Goal: Task Accomplishment & Management: Complete application form

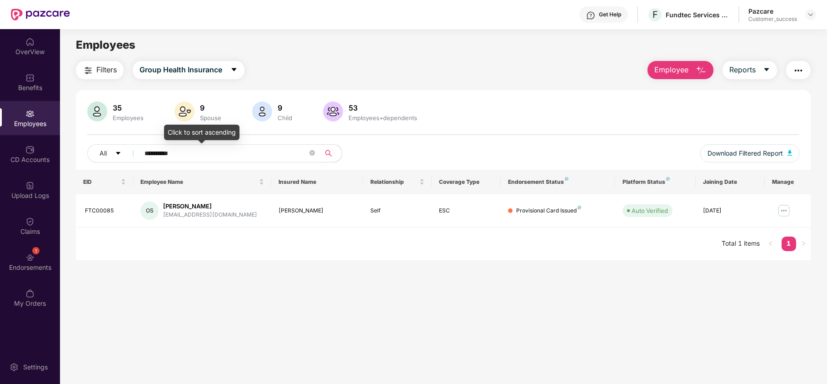
scroll to position [29, 0]
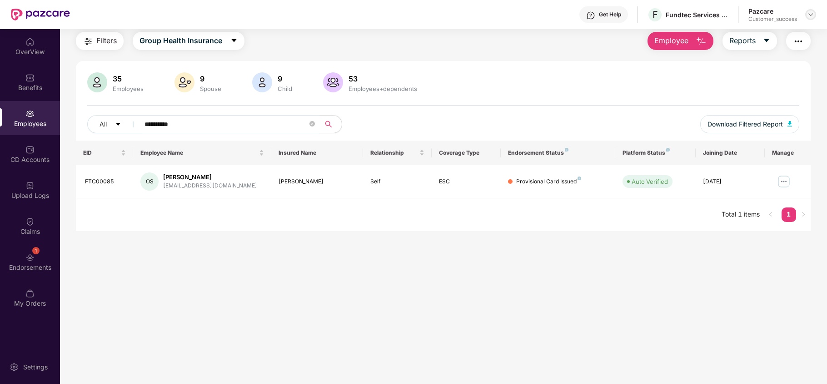
click at [809, 13] on img at bounding box center [810, 14] width 7 height 7
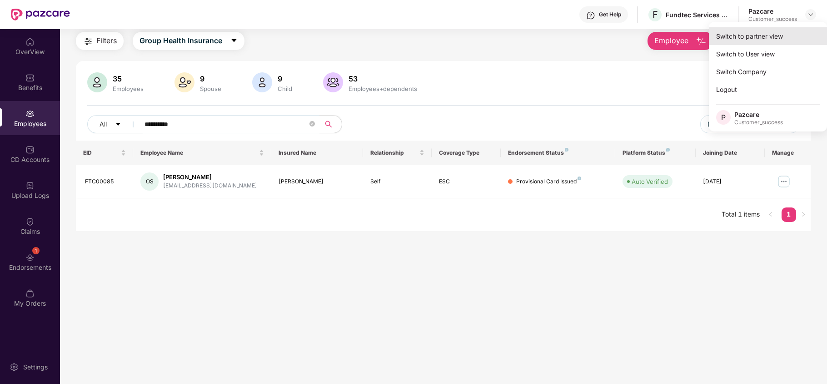
click at [775, 30] on div "Switch to partner view" at bounding box center [768, 36] width 118 height 18
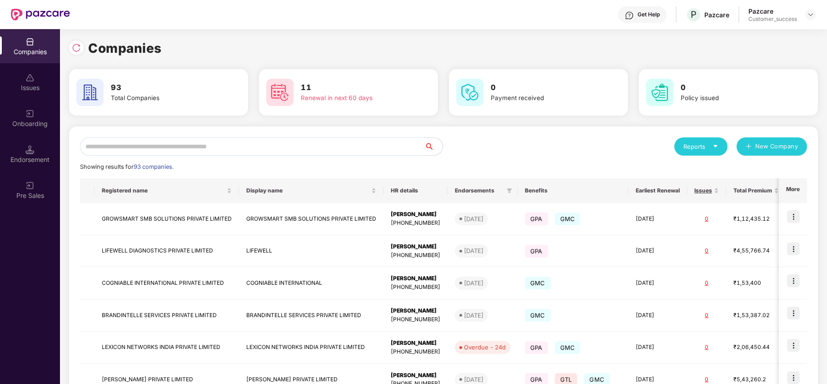
click at [272, 144] on input "text" at bounding box center [252, 146] width 344 height 18
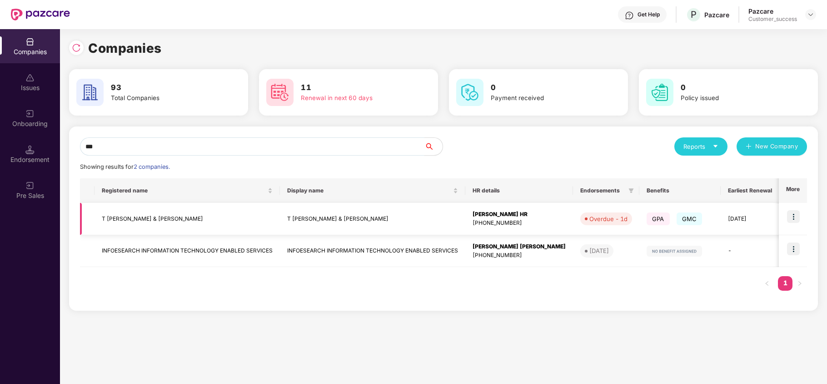
type input "***"
click at [794, 214] on img at bounding box center [793, 216] width 13 height 13
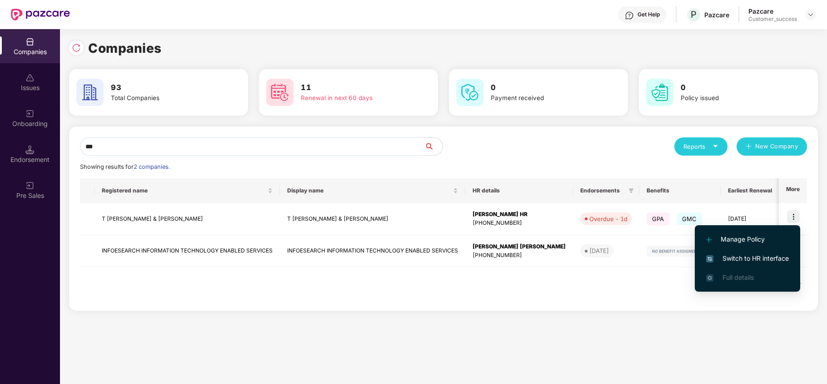
click at [758, 255] on span "Switch to HR interface" at bounding box center [747, 258] width 83 height 10
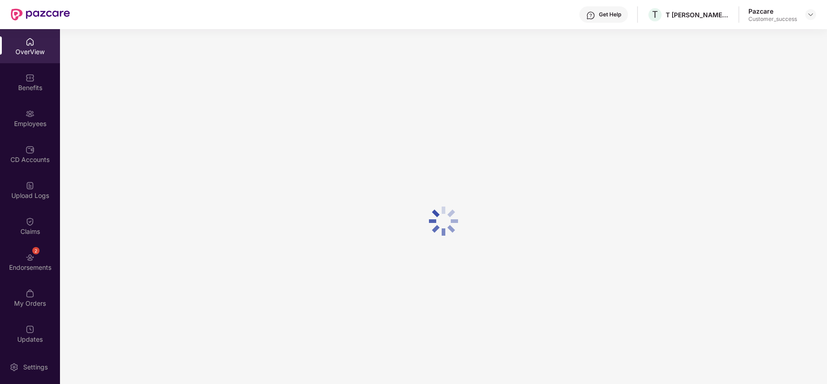
click at [26, 135] on div "OverView Benefits Employees CD Accounts Upload Logs Claims 2 Endorsements My Or…" at bounding box center [30, 189] width 60 height 320
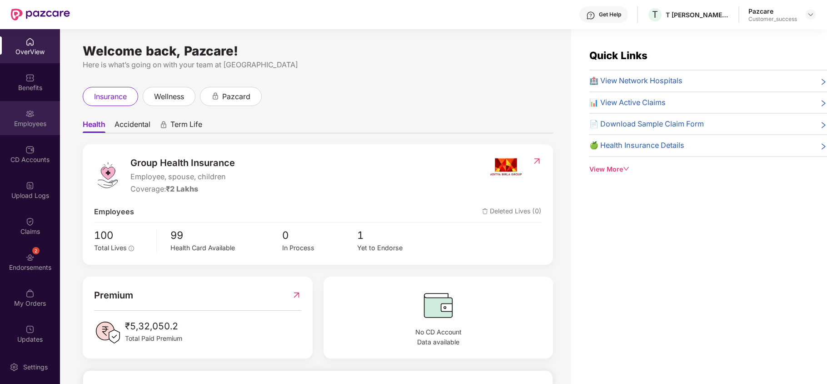
click at [38, 130] on div "Employees" at bounding box center [30, 118] width 60 height 34
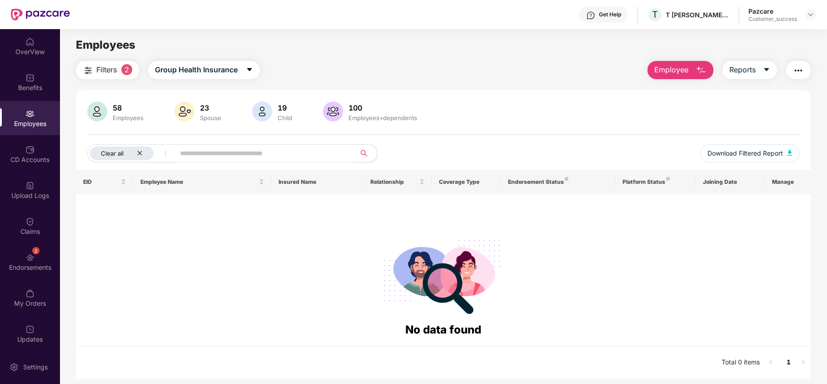
click at [138, 146] on button "Clear all" at bounding box center [132, 153] width 91 height 18
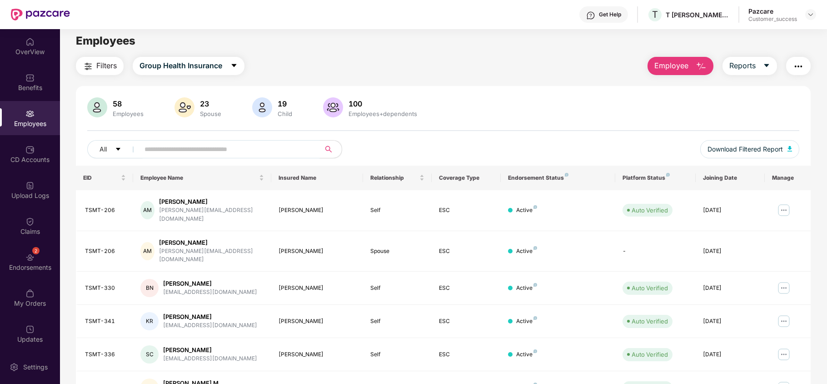
scroll to position [0, 0]
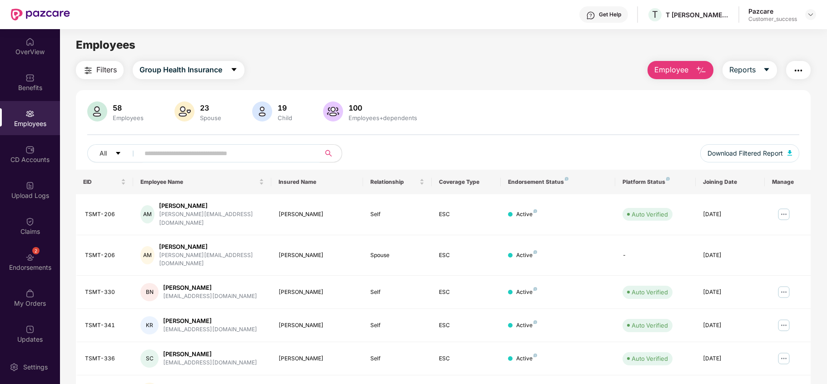
click at [157, 150] on input "text" at bounding box center [226, 153] width 163 height 14
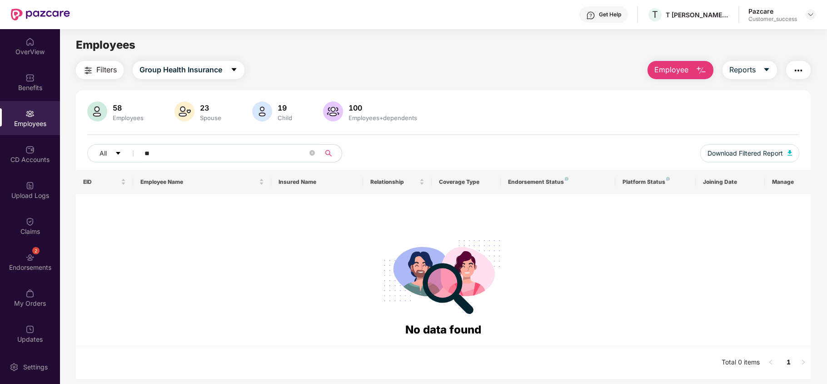
type input "*"
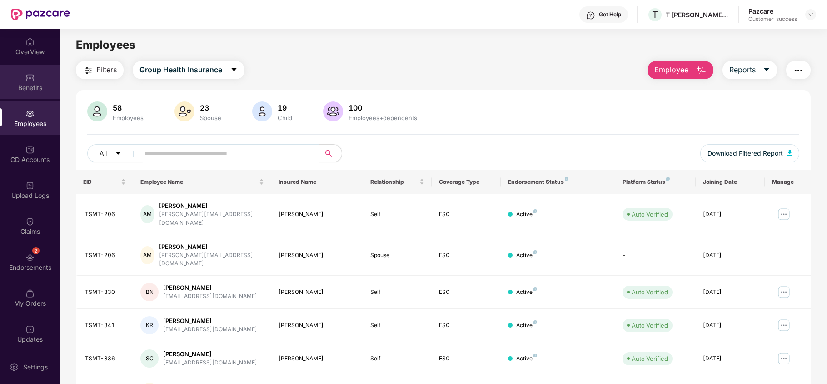
click at [30, 86] on div "Benefits" at bounding box center [30, 87] width 60 height 9
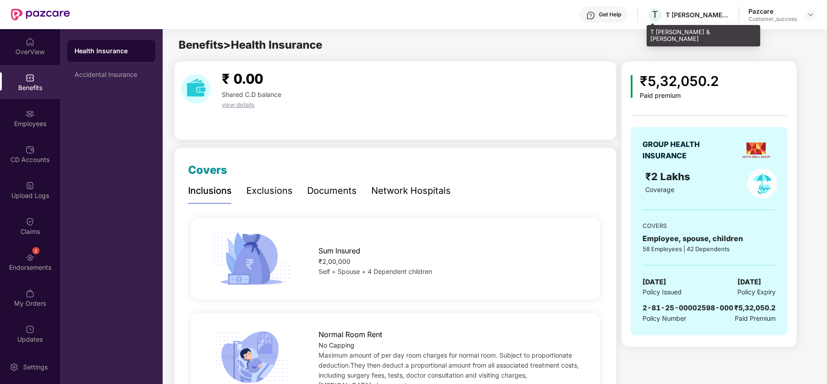
click at [651, 25] on div "T [PERSON_NAME] & [PERSON_NAME]" at bounding box center [704, 35] width 114 height 21
click at [649, 32] on div "T [PERSON_NAME] & [PERSON_NAME]" at bounding box center [704, 35] width 114 height 21
click at [649, 31] on div "T [PERSON_NAME] & [PERSON_NAME]" at bounding box center [704, 35] width 114 height 21
copy div "T [PERSON_NAME] & [PERSON_NAME]"
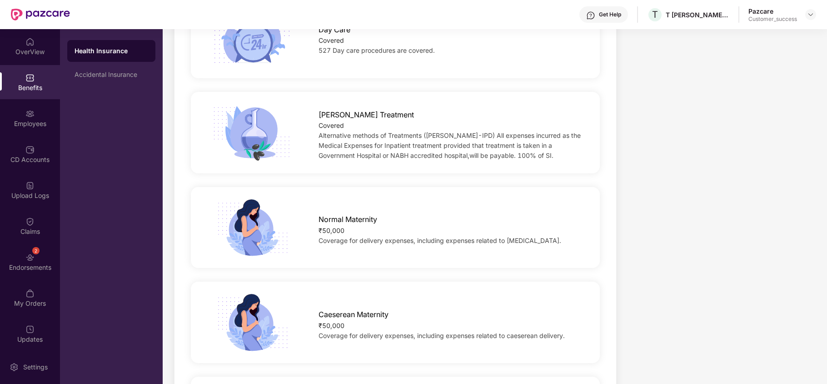
scroll to position [922, 0]
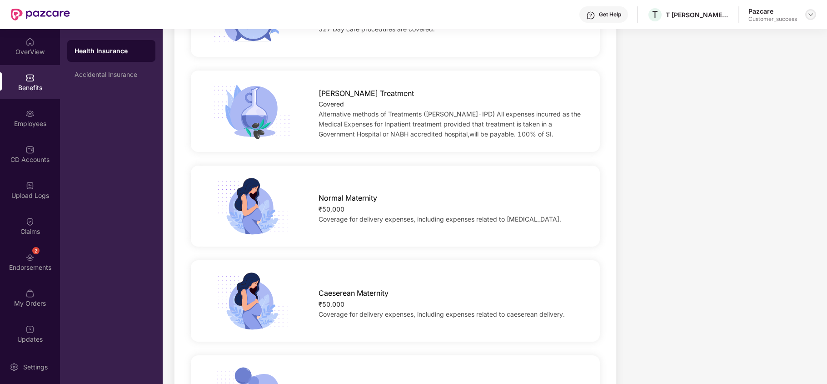
click at [811, 15] on img at bounding box center [810, 14] width 7 height 7
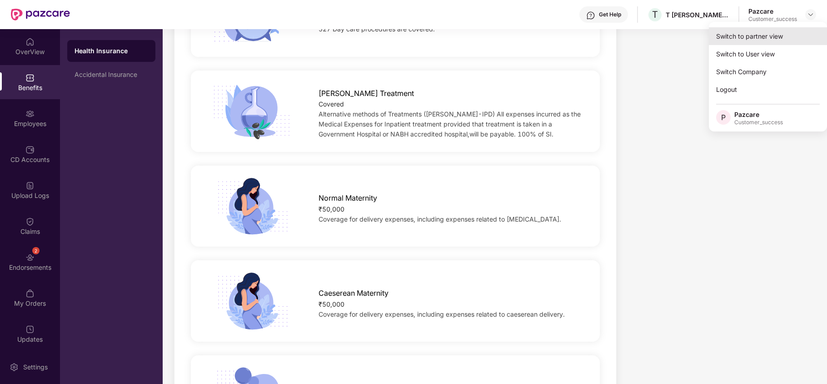
drag, startPoint x: 808, startPoint y: 17, endPoint x: 782, endPoint y: 30, distance: 28.9
click at [782, 30] on div "Switch to partner view" at bounding box center [768, 36] width 118 height 18
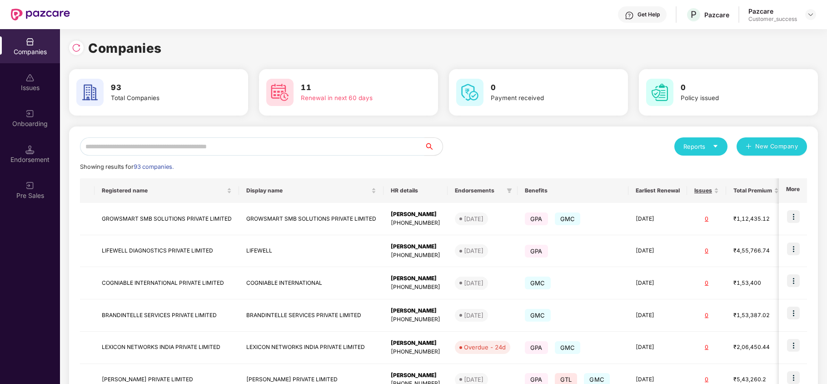
click at [210, 143] on input "text" at bounding box center [252, 146] width 344 height 18
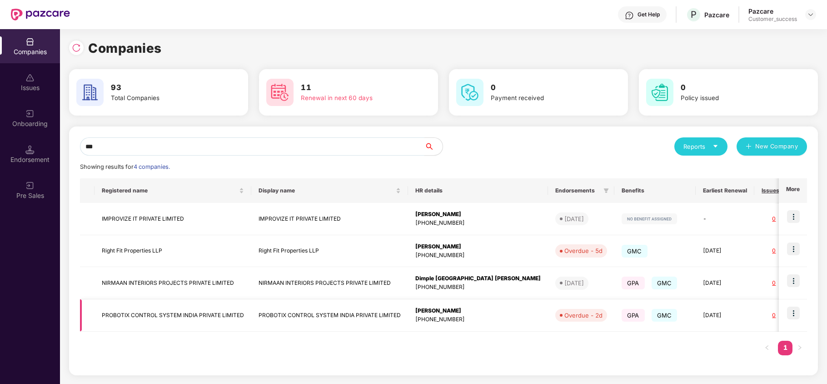
type input "***"
click at [795, 313] on img at bounding box center [793, 312] width 13 height 13
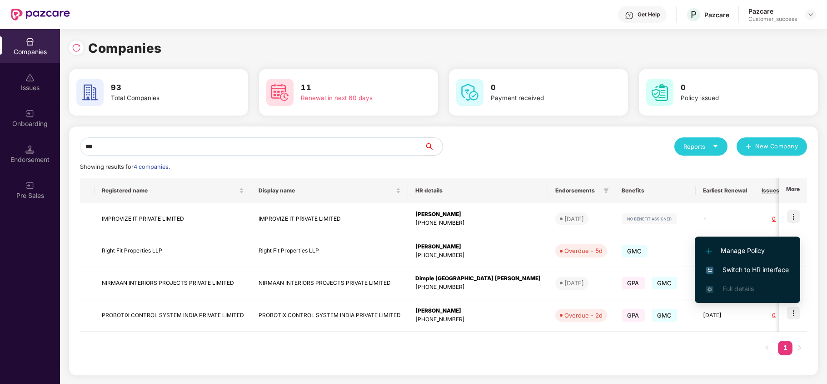
click at [764, 267] on span "Switch to HR interface" at bounding box center [747, 270] width 83 height 10
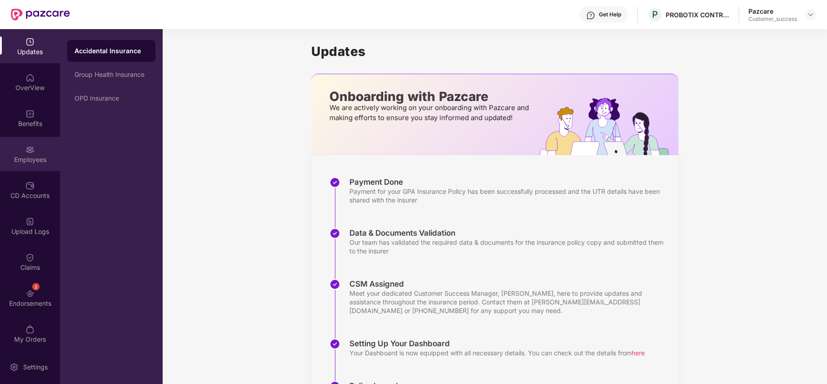
click at [25, 160] on div "Employees" at bounding box center [30, 159] width 60 height 9
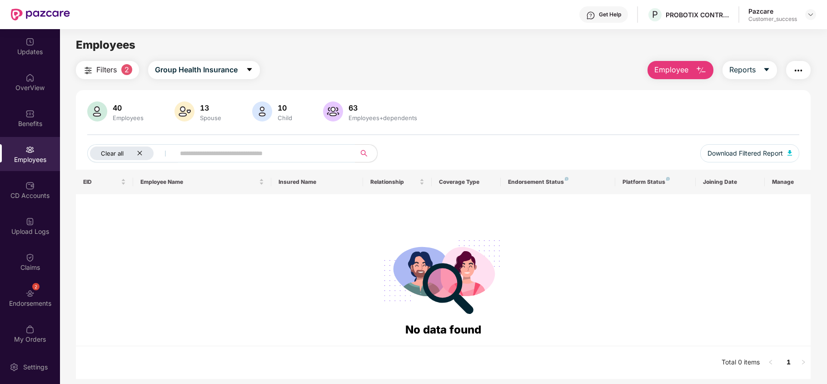
click at [142, 153] on icon "close" at bounding box center [140, 153] width 6 height 6
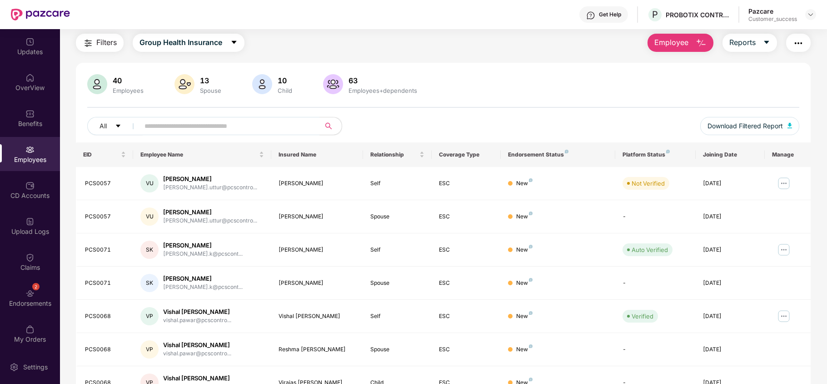
scroll to position [0, 0]
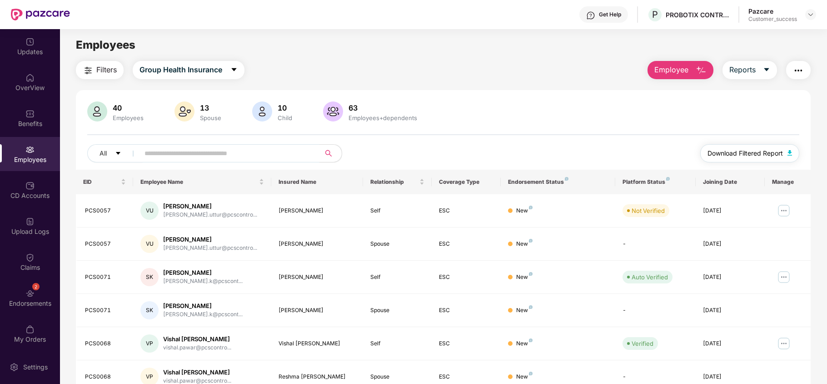
click at [713, 149] on span "Download Filtered Report" at bounding box center [745, 153] width 75 height 10
click at [810, 15] on img at bounding box center [810, 14] width 7 height 7
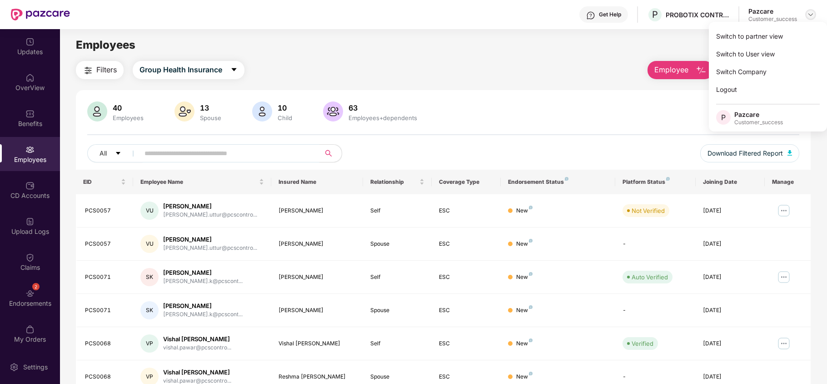
click at [796, 29] on div "Switch to partner view" at bounding box center [768, 36] width 118 height 18
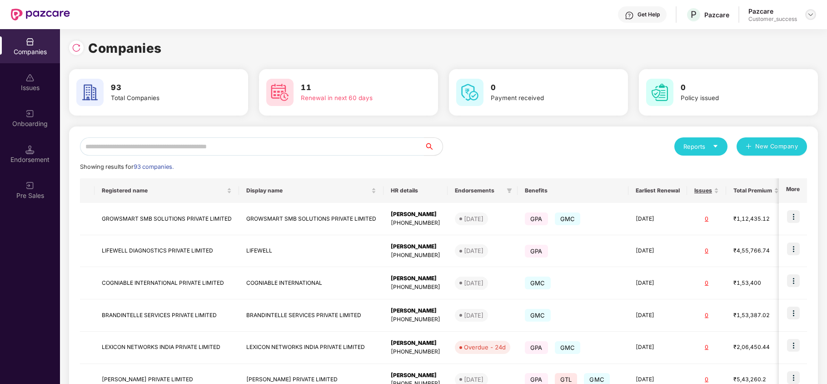
click at [811, 15] on img at bounding box center [810, 14] width 7 height 7
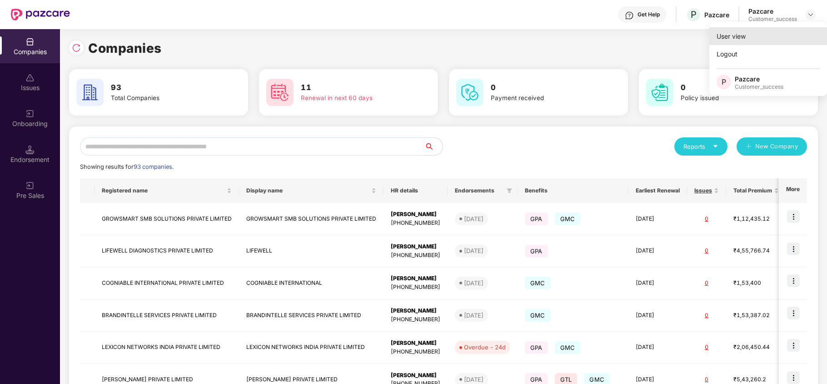
click at [781, 31] on div "User view" at bounding box center [768, 36] width 118 height 18
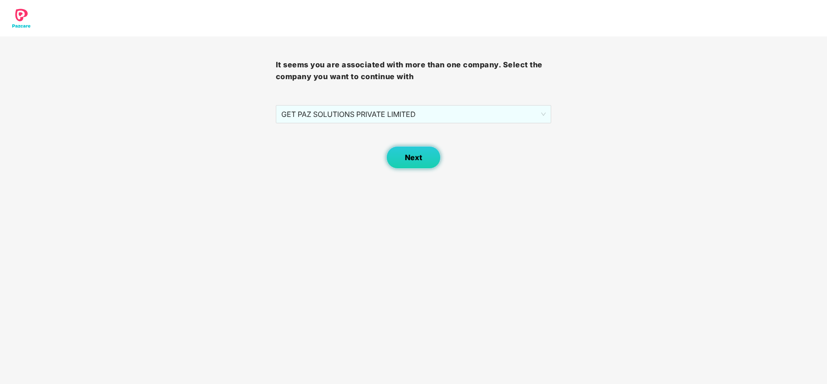
click at [418, 155] on span "Next" at bounding box center [413, 157] width 17 height 9
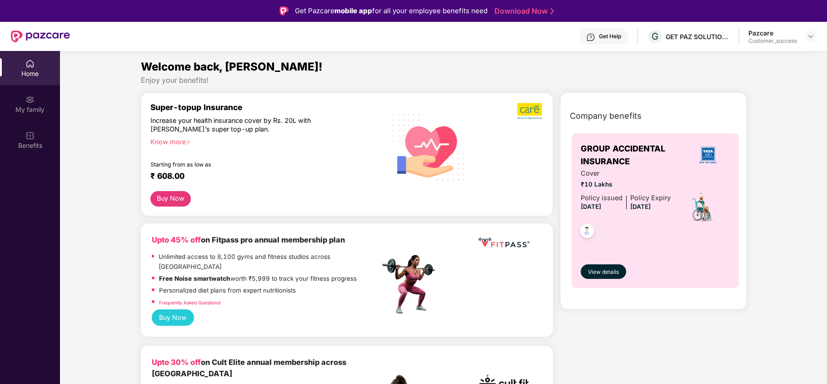
drag, startPoint x: 808, startPoint y: 35, endPoint x: 802, endPoint y: 40, distance: 7.7
click at [808, 35] on img at bounding box center [810, 36] width 7 height 7
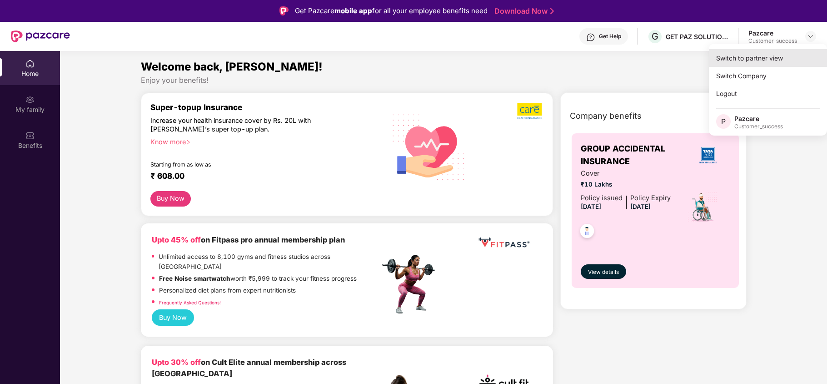
click at [752, 59] on div "Switch to partner view" at bounding box center [768, 58] width 118 height 18
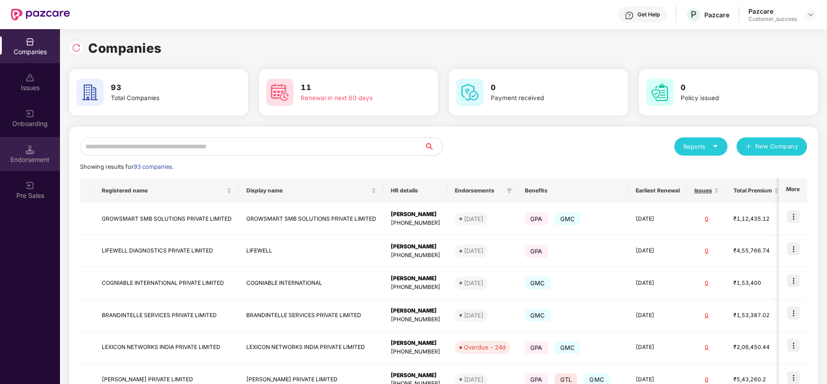
click at [27, 145] on img at bounding box center [29, 149] width 9 height 9
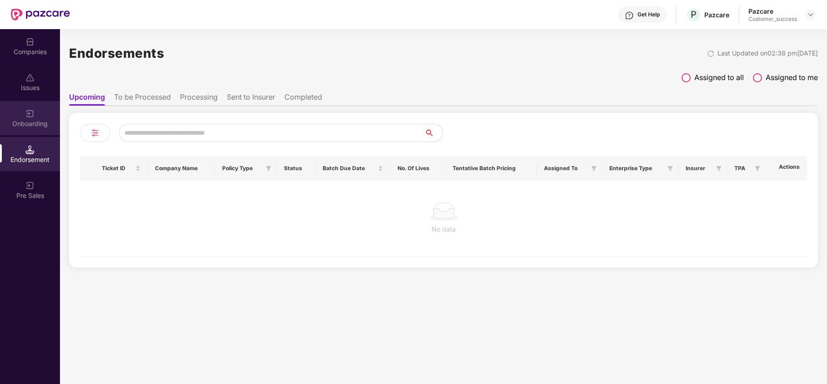
click at [33, 125] on div "Onboarding" at bounding box center [30, 123] width 60 height 9
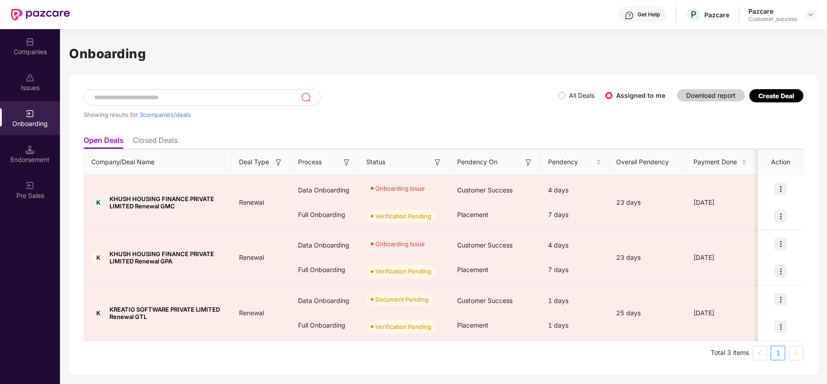
click at [768, 94] on div "Create Deal" at bounding box center [777, 96] width 36 height 8
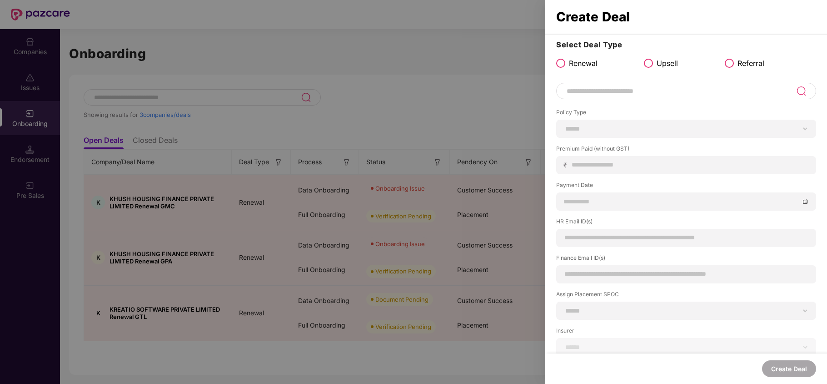
click at [602, 97] on div at bounding box center [686, 91] width 260 height 16
click at [738, 64] on span "Referral" at bounding box center [751, 63] width 27 height 11
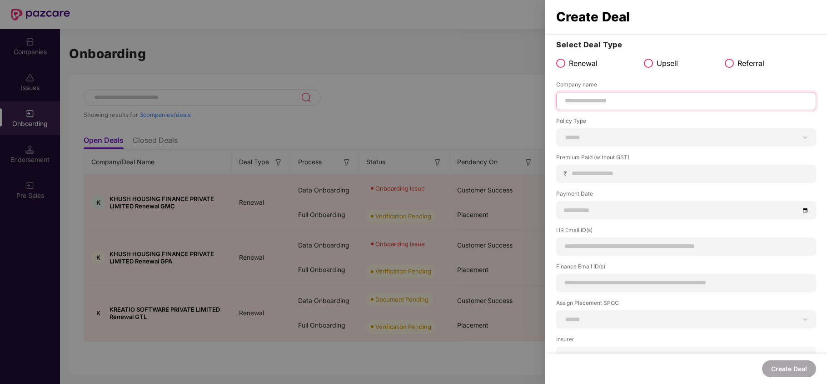
click at [642, 102] on input at bounding box center [686, 101] width 245 height 10
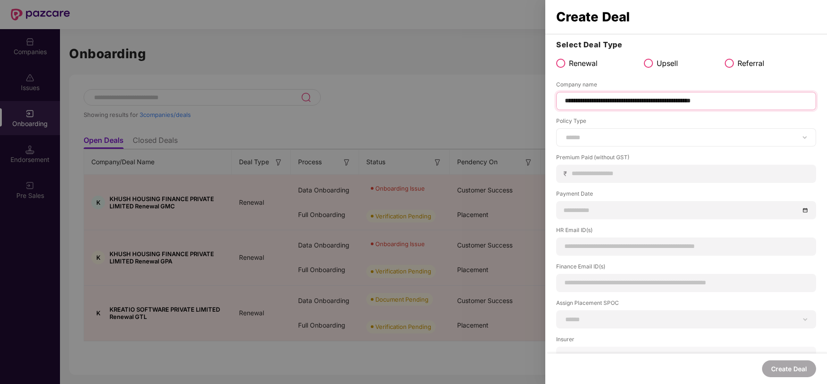
type input "**********"
click at [580, 140] on select "****** *** ********* *** *** *** **** ***" at bounding box center [686, 137] width 245 height 7
select select "***"
click at [564, 134] on select "****** *** ********* *** *** *** **** ***" at bounding box center [686, 137] width 245 height 7
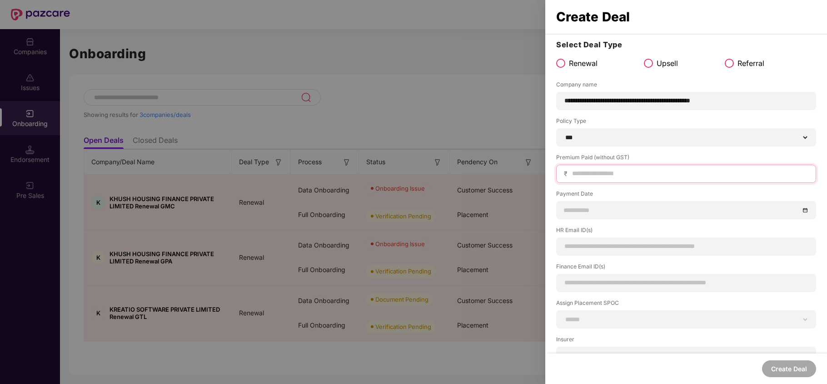
click at [587, 170] on input at bounding box center [689, 174] width 237 height 10
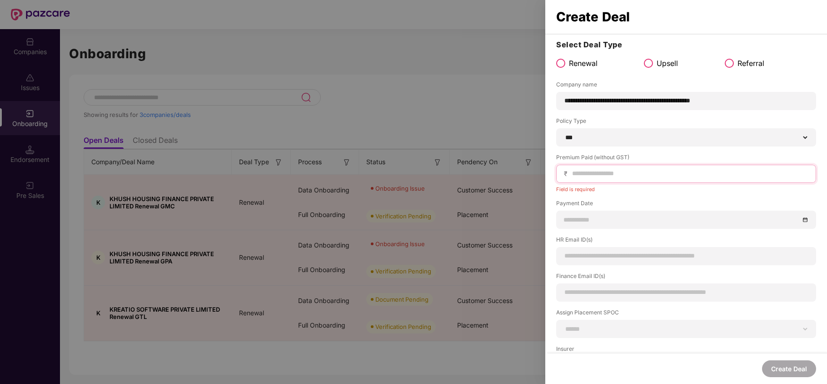
paste input "******"
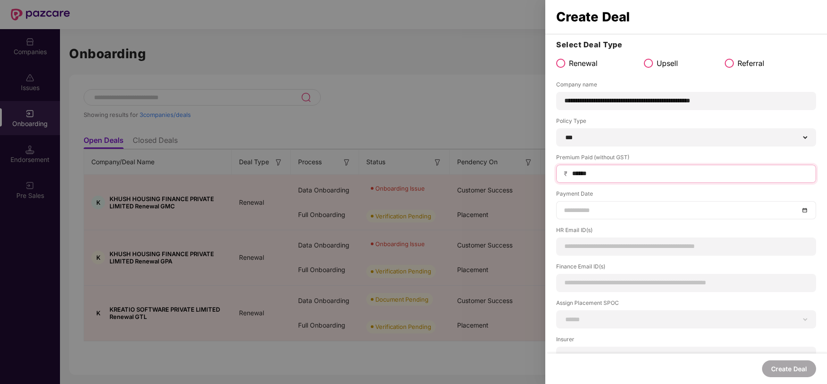
type input "******"
click at [585, 211] on input at bounding box center [681, 210] width 235 height 10
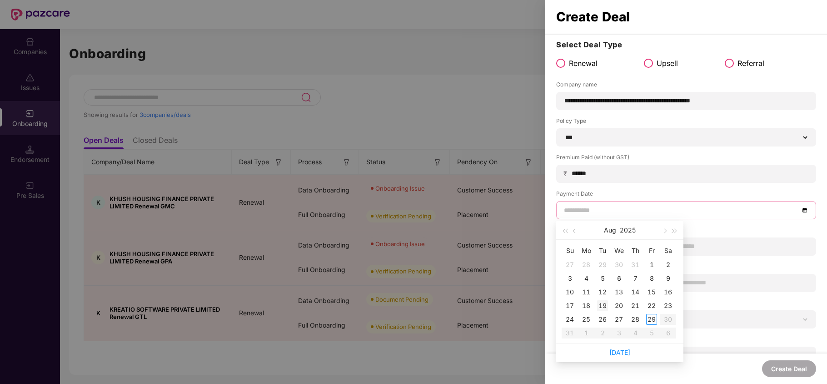
type input "**********"
click at [604, 301] on div "19" at bounding box center [602, 305] width 11 height 11
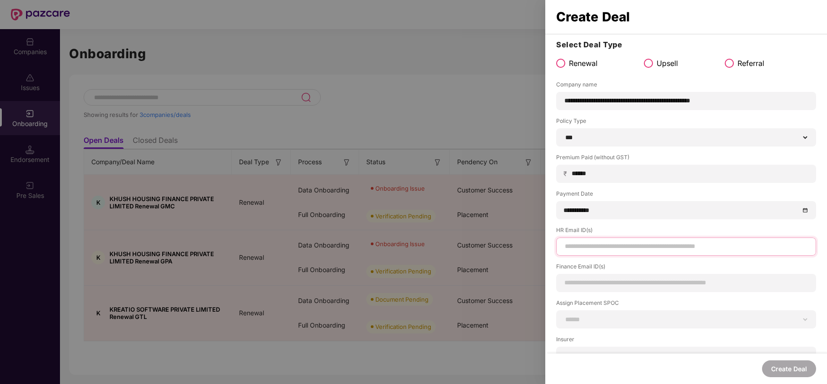
click at [598, 247] on input at bounding box center [686, 246] width 245 height 10
type input "**********"
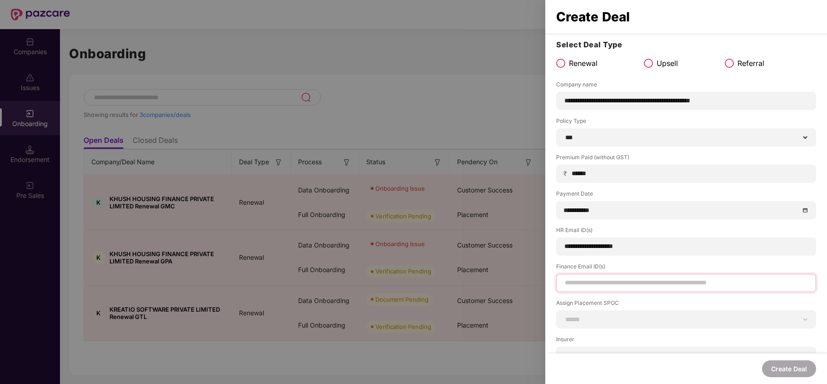
click at [608, 285] on input at bounding box center [686, 283] width 245 height 10
paste input "**********"
type input "**********"
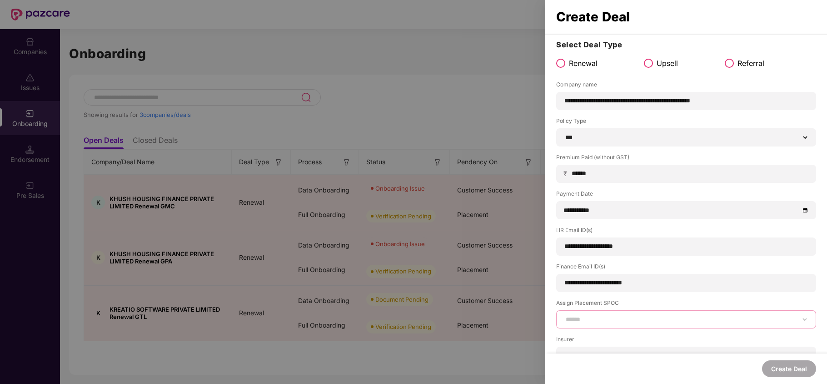
click at [581, 319] on select "**********" at bounding box center [686, 318] width 245 height 7
select select "**********"
click at [564, 315] on select "**********" at bounding box center [686, 318] width 245 height 7
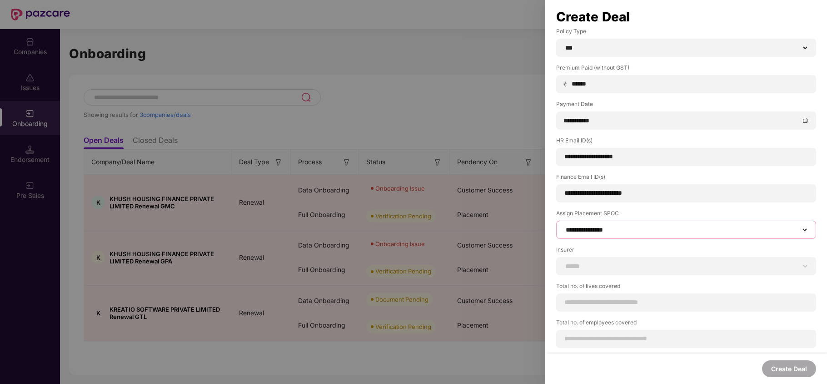
scroll to position [91, 0]
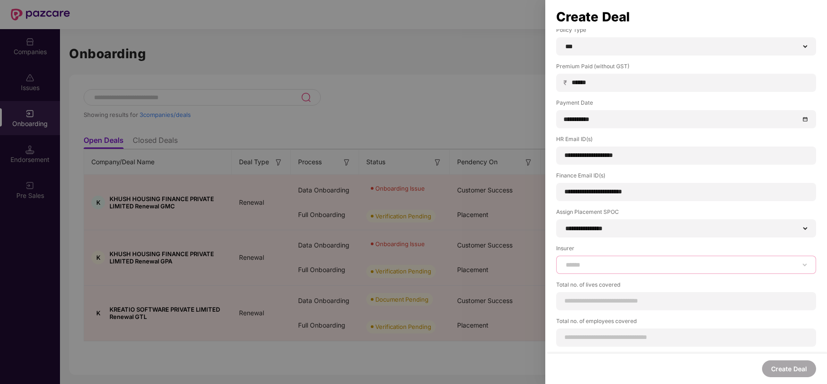
click at [593, 266] on select "**********" at bounding box center [686, 264] width 245 height 7
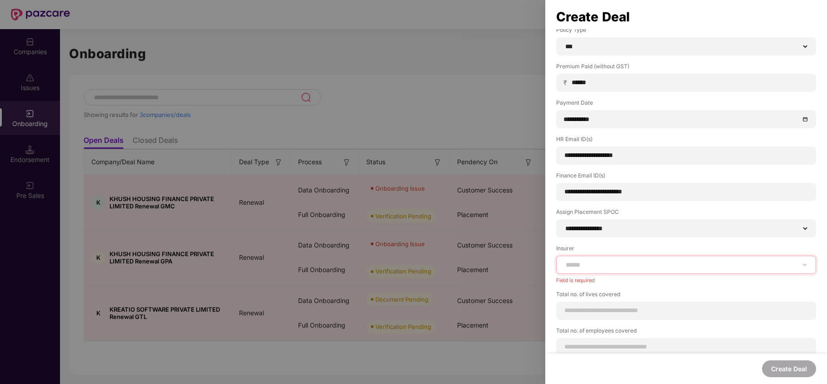
click at [586, 268] on select "**********" at bounding box center [686, 264] width 245 height 7
select select "******"
click at [564, 261] on select "**********" at bounding box center [686, 264] width 245 height 7
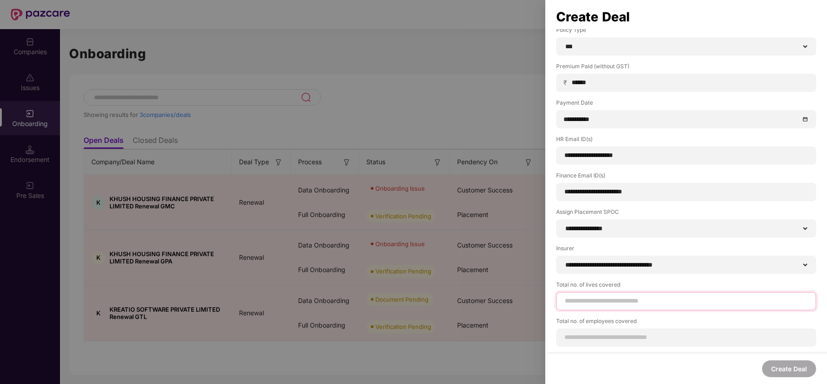
click at [589, 299] on input at bounding box center [686, 301] width 245 height 10
type input "***"
click at [590, 337] on div at bounding box center [686, 337] width 260 height 18
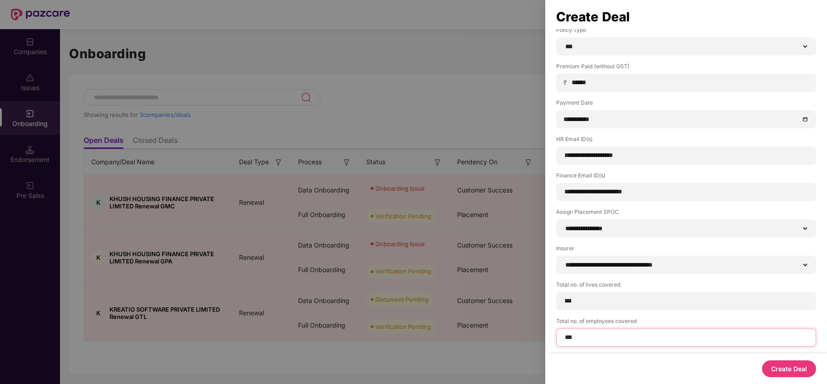
type input "***"
click at [774, 366] on button "Create Deal" at bounding box center [789, 368] width 54 height 17
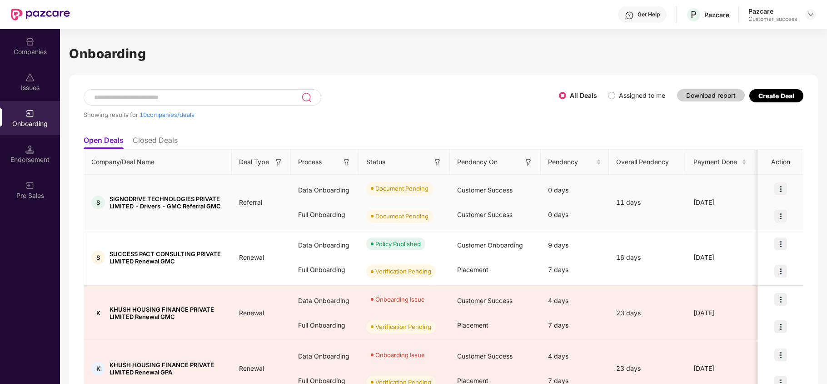
click at [780, 188] on img at bounding box center [780, 188] width 13 height 13
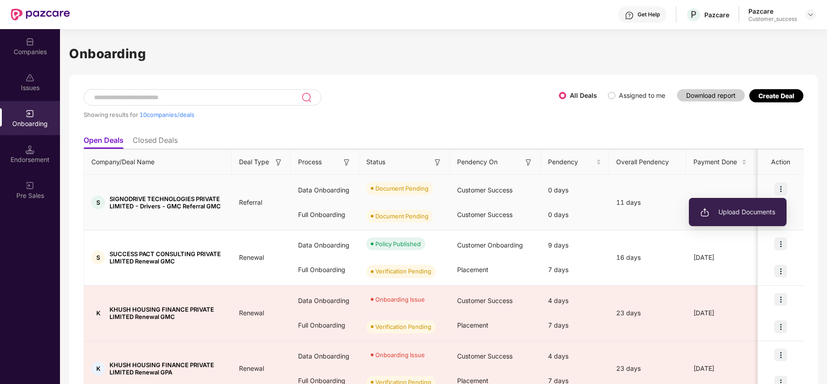
click at [744, 215] on span "Upload Documents" at bounding box center [737, 212] width 75 height 10
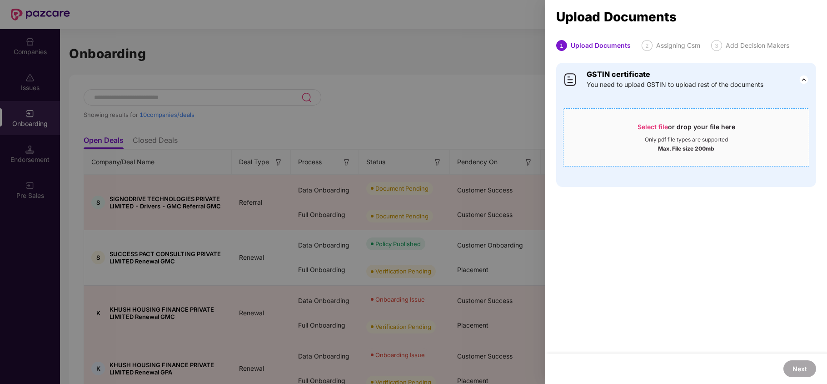
click at [664, 131] on div "Select file or drop your file here" at bounding box center [687, 129] width 98 height 14
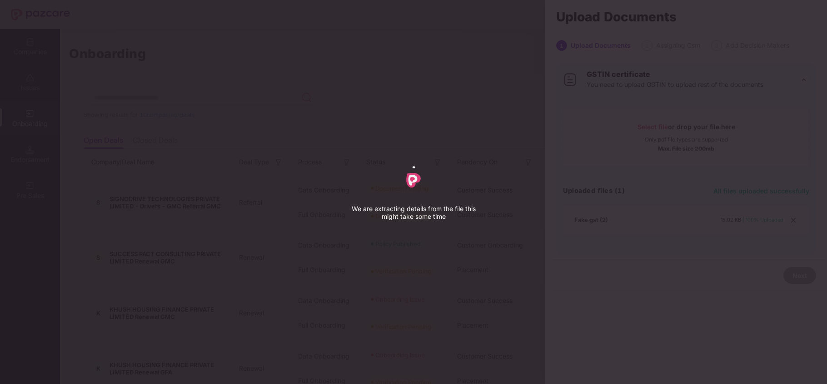
select select "****"
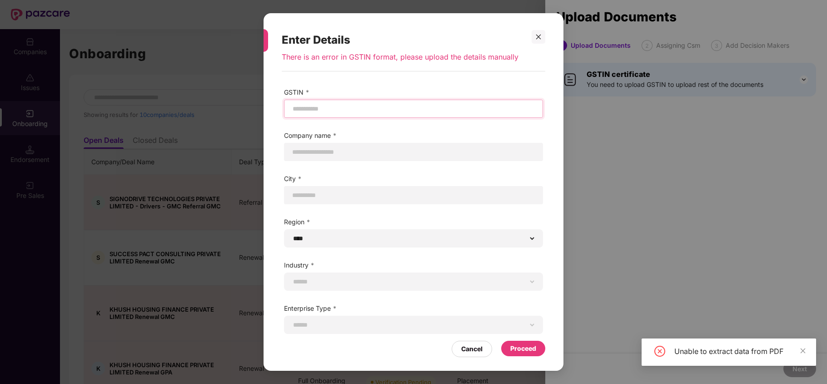
click at [371, 105] on input "text" at bounding box center [414, 109] width 244 height 10
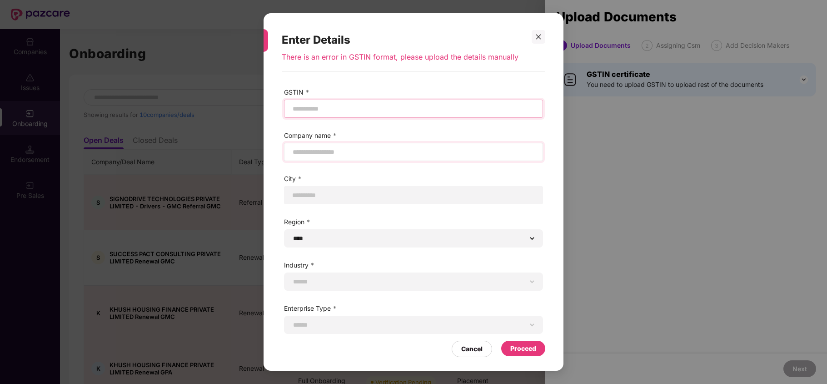
paste input "**********"
type input "**********"
select select "*****"
type input "**********"
click at [374, 150] on input "text" at bounding box center [414, 152] width 244 height 10
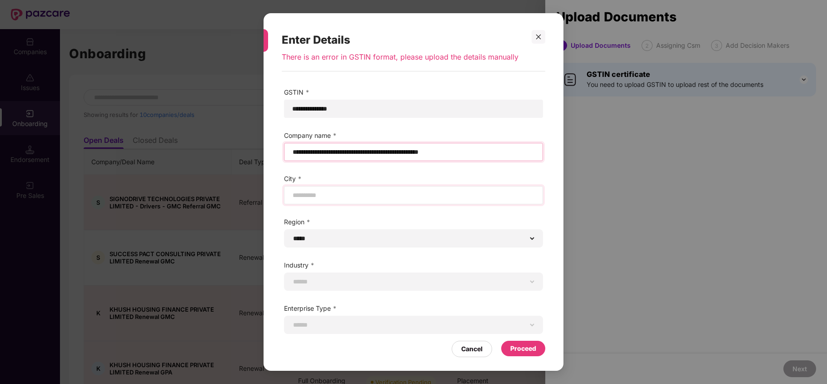
type input "**********"
click at [364, 193] on input "text" at bounding box center [414, 195] width 244 height 10
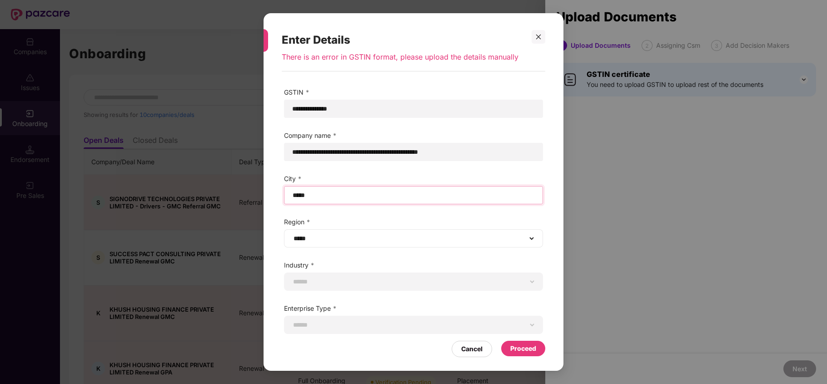
type input "*****"
click at [341, 237] on select "****** **** **** ***** *****" at bounding box center [414, 238] width 244 height 7
select select "*****"
click at [292, 235] on select "****** **** **** ***** *****" at bounding box center [414, 238] width 244 height 7
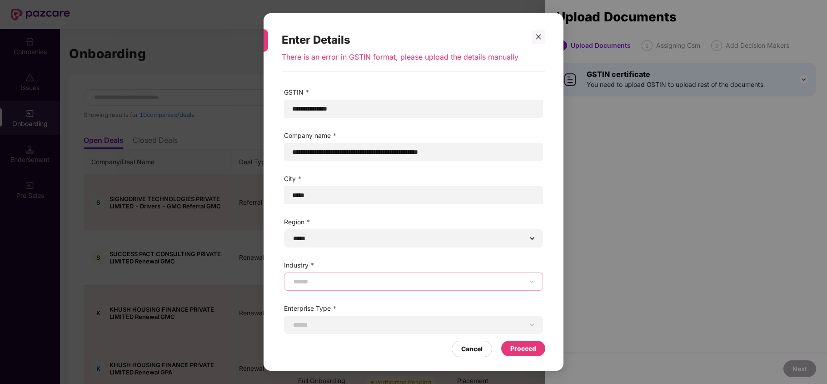
click at [328, 279] on select "**********" at bounding box center [414, 281] width 244 height 7
click at [328, 287] on div "**********" at bounding box center [413, 281] width 259 height 18
click at [329, 281] on select "**********" at bounding box center [414, 281] width 244 height 7
select select "******"
click at [292, 278] on select "**********" at bounding box center [414, 281] width 244 height 7
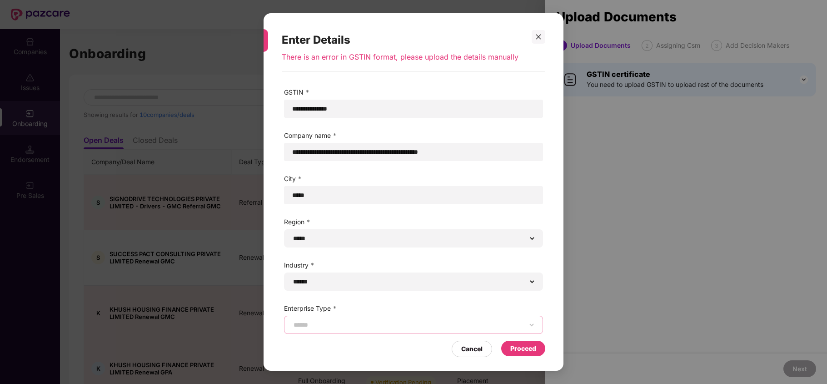
click at [317, 324] on select "**********" at bounding box center [414, 324] width 244 height 7
select select "**********"
click at [292, 321] on select "**********" at bounding box center [414, 324] width 244 height 7
click at [515, 347] on div "Proceed" at bounding box center [523, 348] width 26 height 10
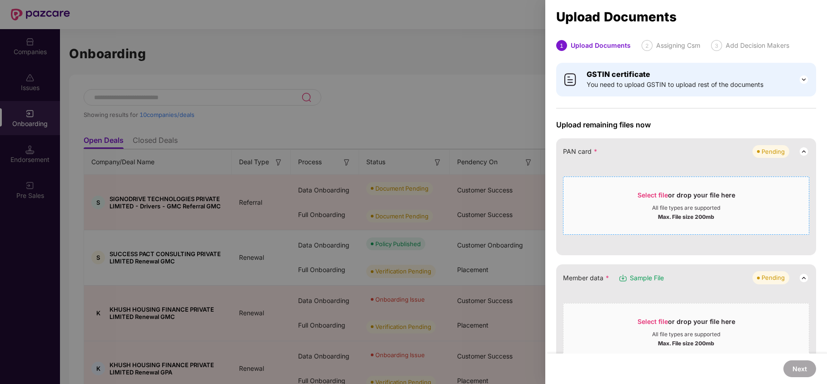
click at [660, 196] on span "Select file" at bounding box center [653, 195] width 30 height 8
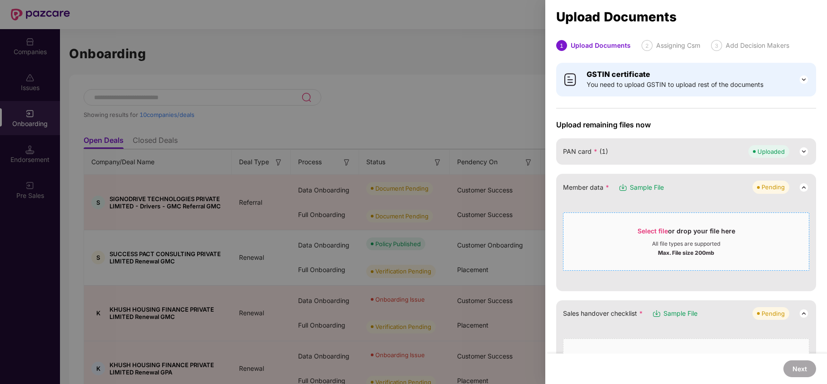
click at [644, 228] on span "Select file" at bounding box center [653, 231] width 30 height 8
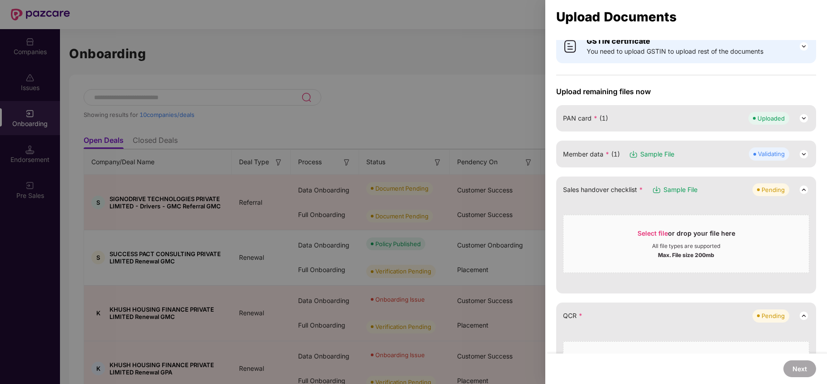
scroll to position [60, 0]
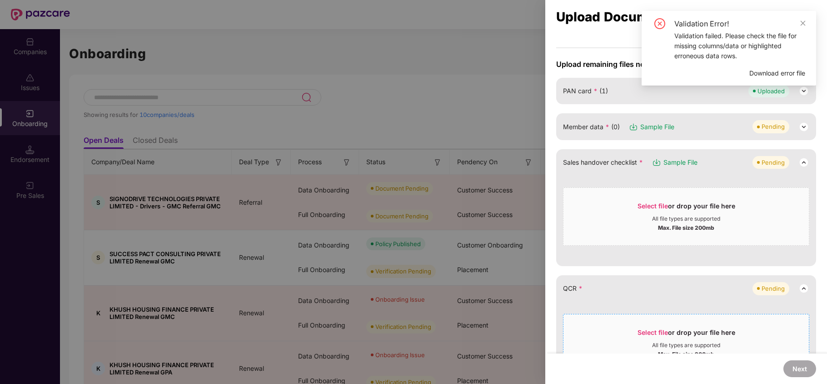
click at [642, 338] on div "Select file or drop your file here" at bounding box center [687, 335] width 98 height 14
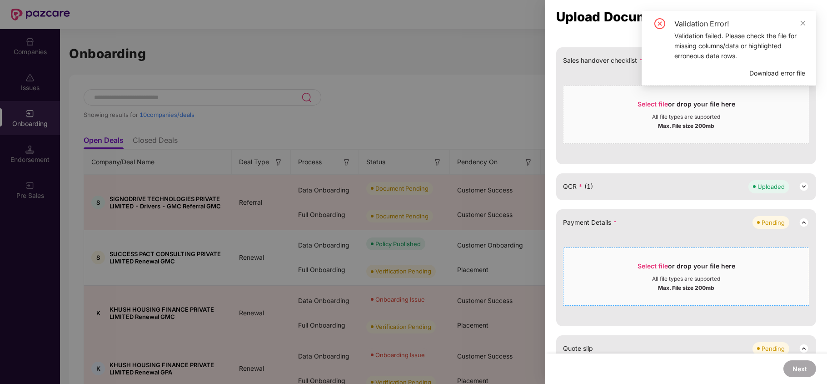
scroll to position [182, 0]
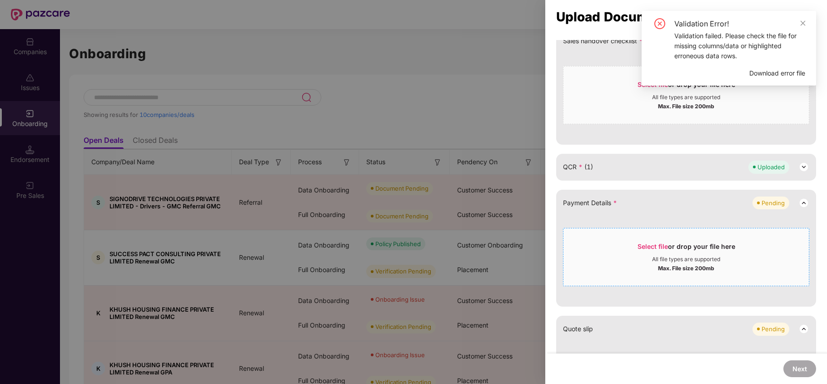
click at [636, 244] on div "Select file or drop your file here" at bounding box center [686, 249] width 245 height 14
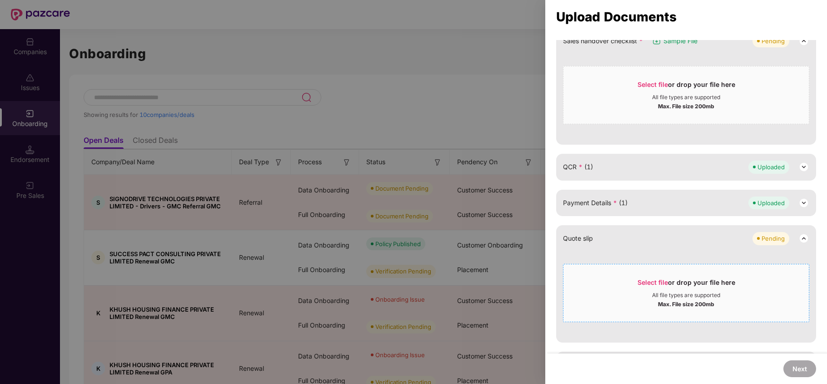
click at [709, 299] on div "Max. File size 200mb" at bounding box center [686, 303] width 56 height 9
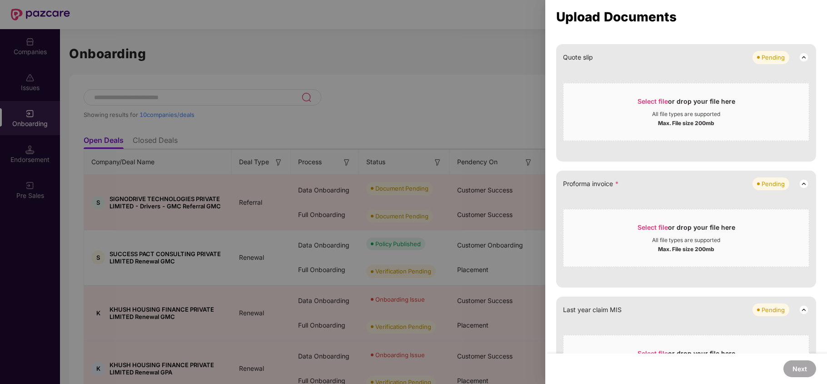
scroll to position [364, 0]
click at [641, 230] on span "Select file" at bounding box center [653, 226] width 30 height 8
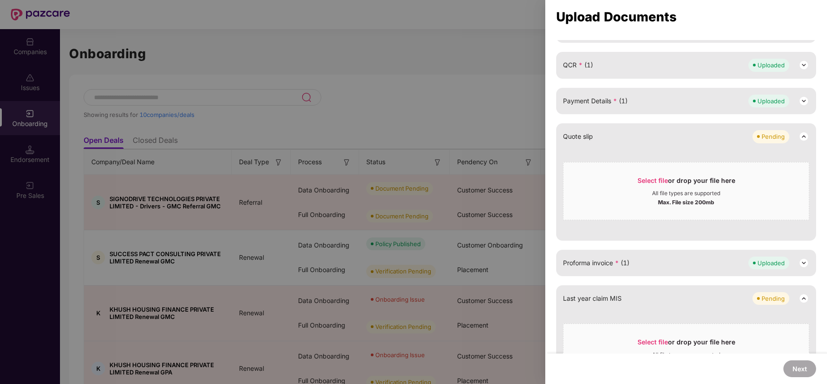
scroll to position [223, 0]
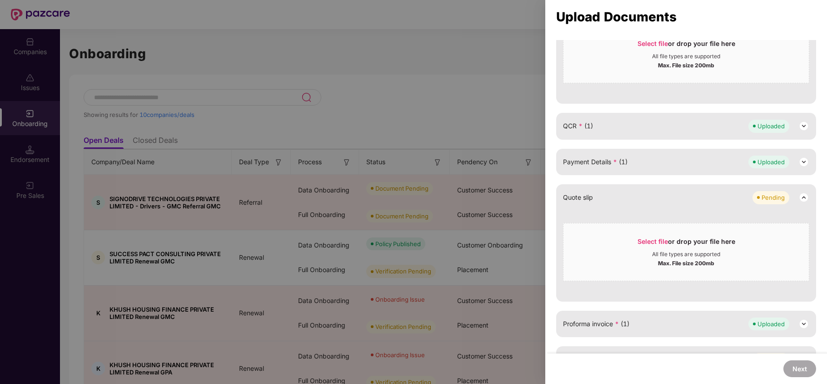
click at [635, 203] on div "Quote slip Pending" at bounding box center [686, 197] width 246 height 13
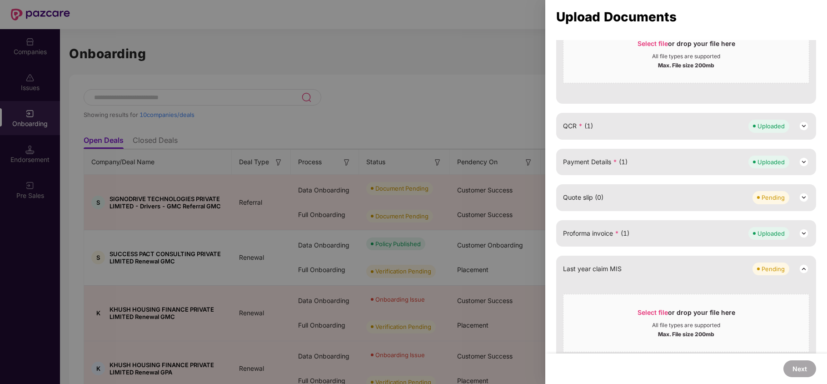
click at [626, 193] on div "Quote slip (0) Pending" at bounding box center [686, 197] width 246 height 13
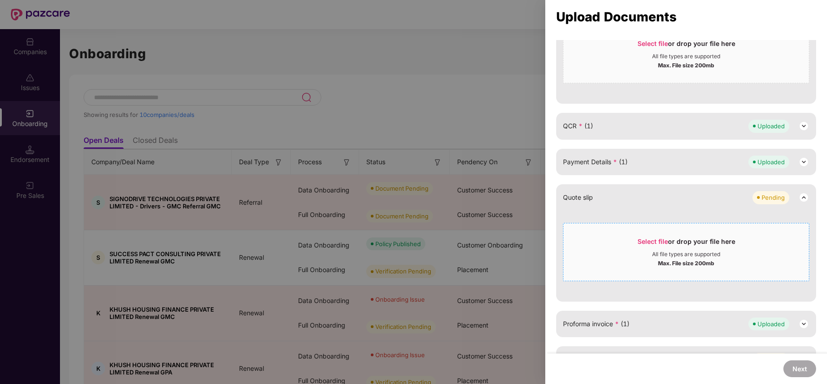
click at [646, 235] on span "Select file or drop your file here All file types are supported Max. File size …" at bounding box center [686, 252] width 245 height 44
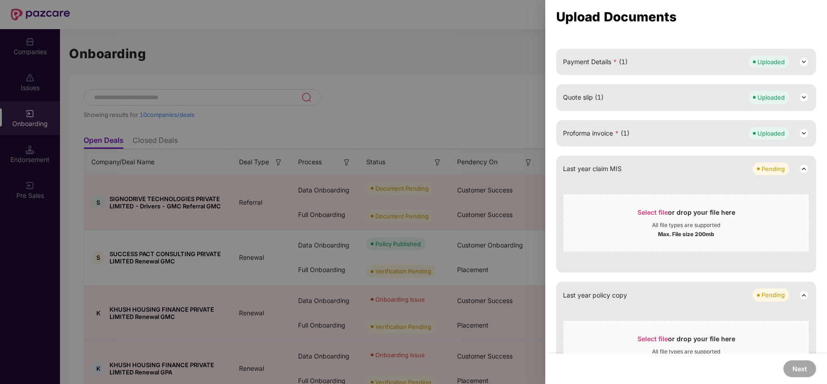
scroll to position [344, 0]
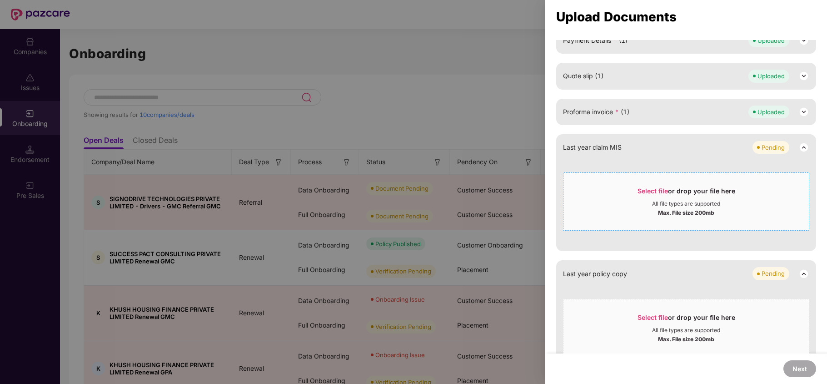
click at [794, 210] on div "Max. File size 200mb" at bounding box center [686, 211] width 245 height 9
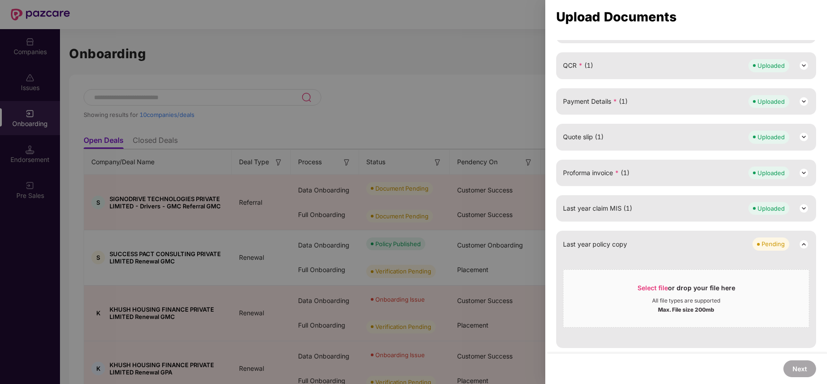
scroll to position [284, 0]
click at [640, 286] on span "Select file" at bounding box center [653, 288] width 30 height 8
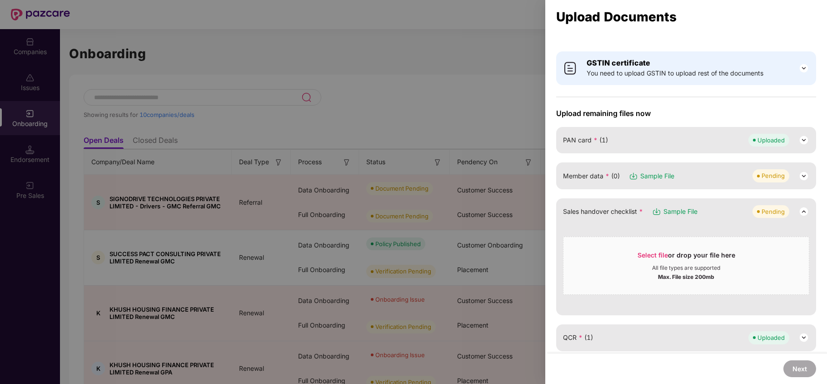
scroll to position [0, 0]
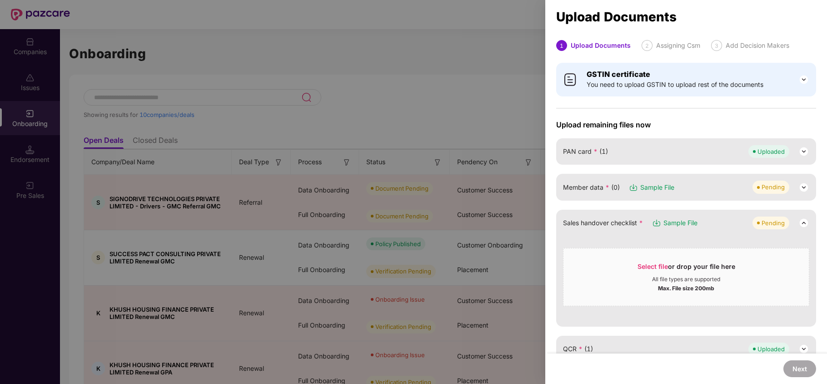
click at [712, 225] on div "Sales handover checklist * Sample File Pending" at bounding box center [686, 222] width 246 height 13
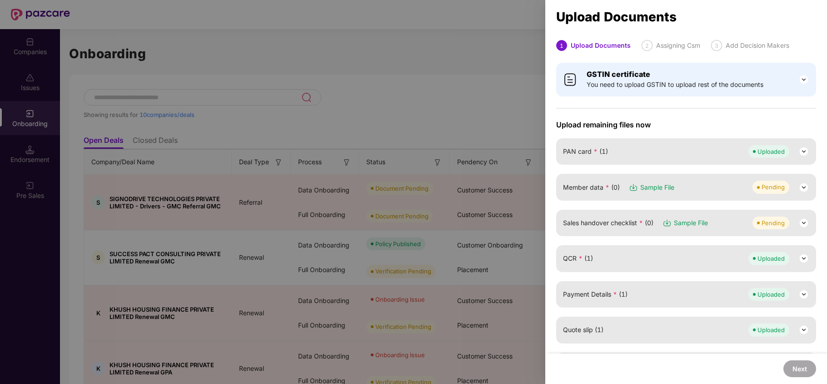
click at [706, 186] on div "Member data * (0) Sample File Pending" at bounding box center [686, 186] width 246 height 13
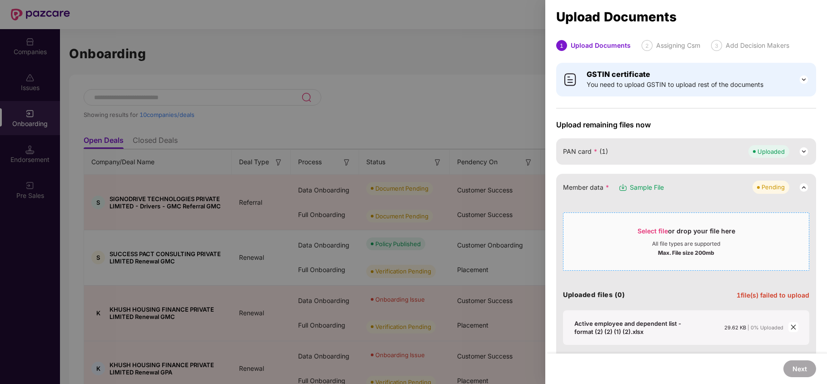
scroll to position [60, 0]
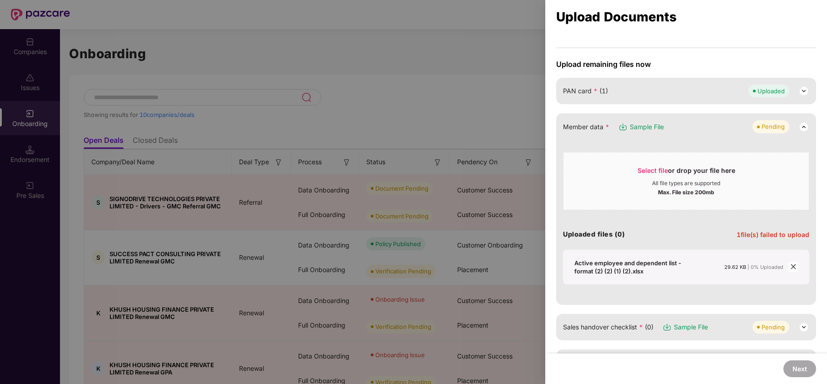
click at [791, 265] on icon "close" at bounding box center [793, 266] width 5 height 5
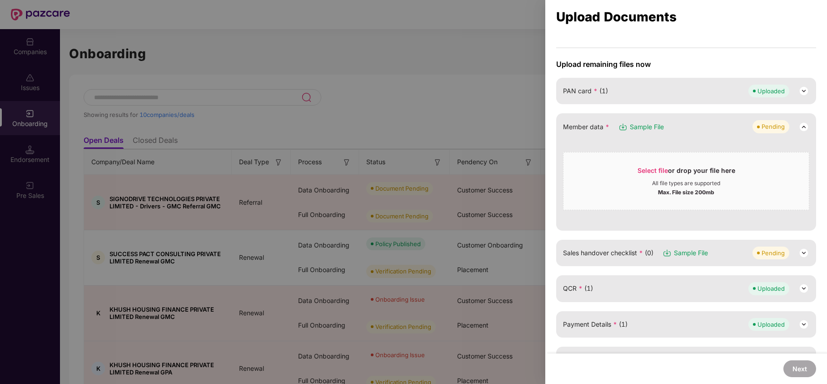
click at [633, 128] on span "Sample File" at bounding box center [647, 127] width 34 height 10
click at [635, 170] on div "Select file or drop your file here" at bounding box center [686, 173] width 245 height 14
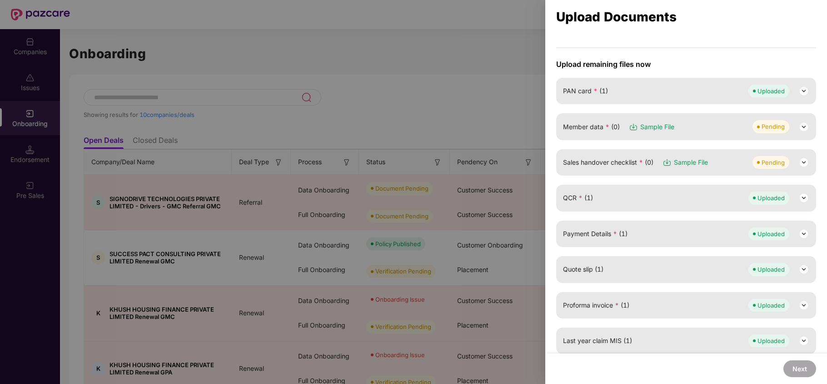
click at [806, 125] on img at bounding box center [804, 126] width 11 height 11
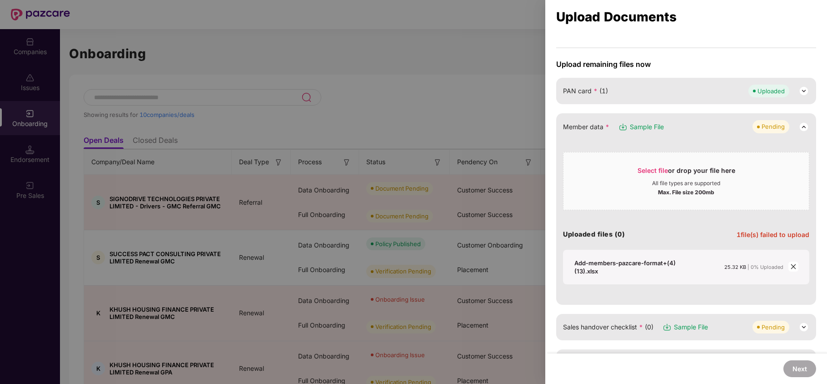
click at [793, 271] on div at bounding box center [794, 266] width 10 height 10
click at [794, 265] on icon "close" at bounding box center [793, 266] width 6 height 6
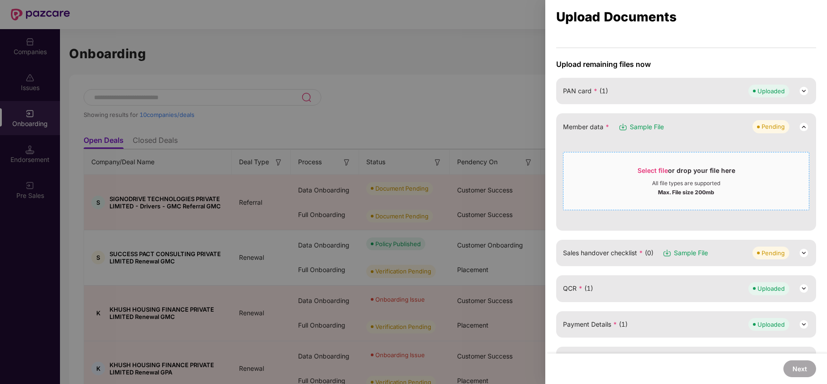
click at [656, 163] on span "Select file or drop your file here All file types are supported Max. File size …" at bounding box center [686, 181] width 245 height 44
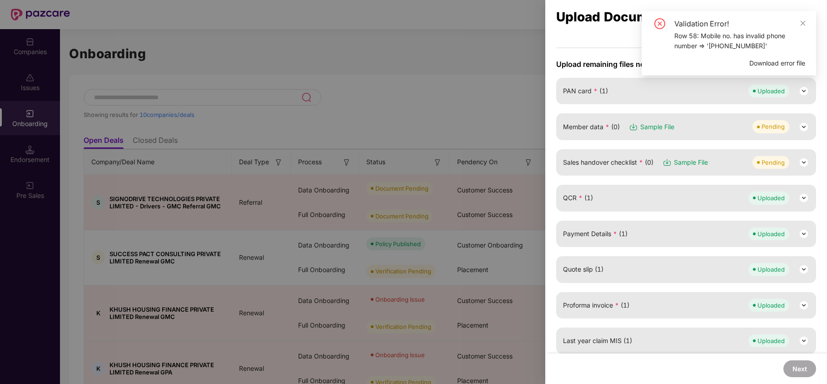
click at [492, 73] on div at bounding box center [413, 192] width 827 height 384
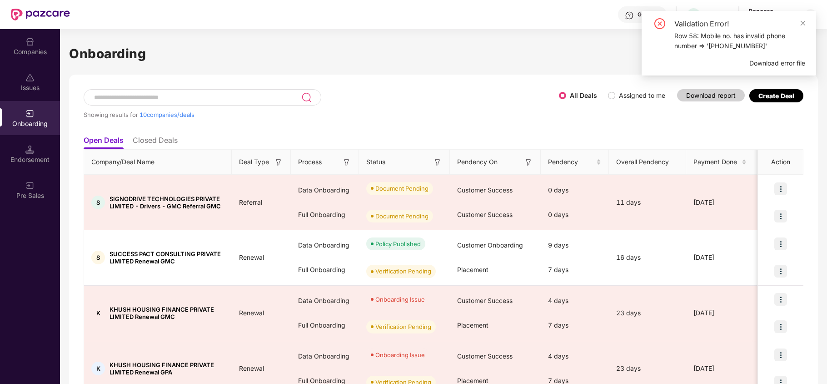
click at [41, 45] on div "Companies" at bounding box center [30, 46] width 60 height 34
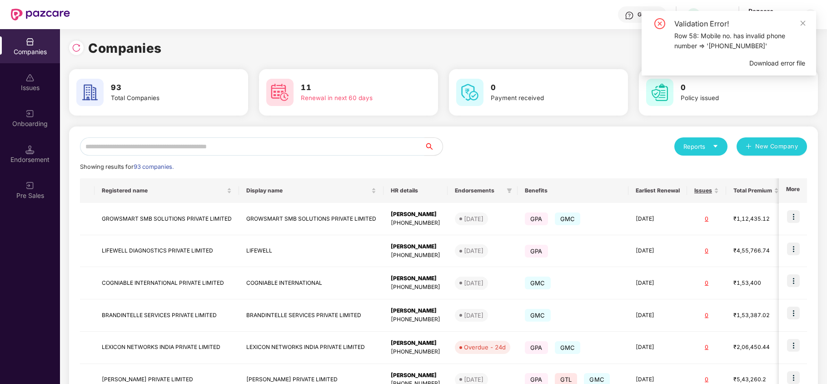
click at [133, 151] on input "text" at bounding box center [252, 146] width 344 height 18
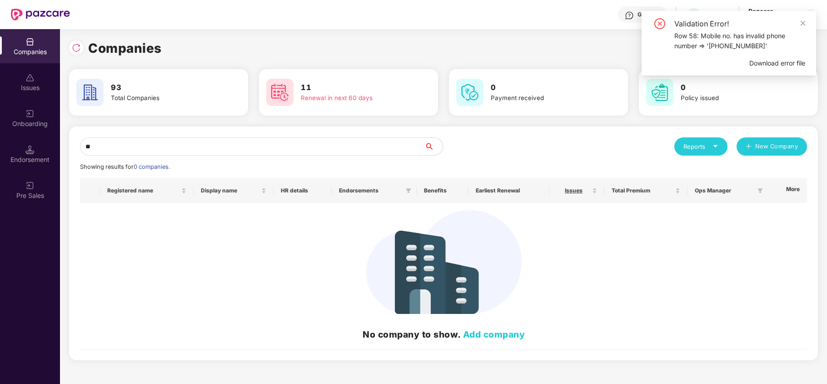
type input "*"
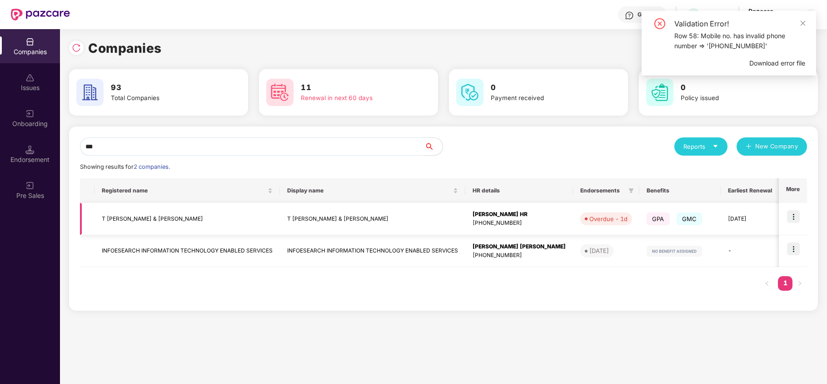
type input "***"
click at [793, 215] on img at bounding box center [793, 216] width 13 height 13
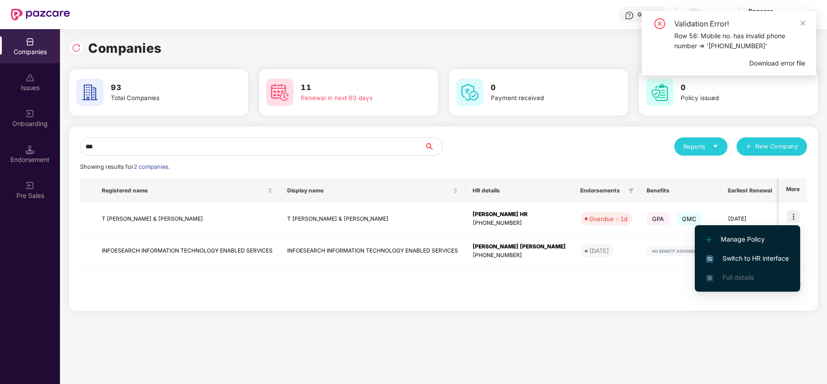
click at [764, 255] on span "Switch to HR interface" at bounding box center [747, 258] width 83 height 10
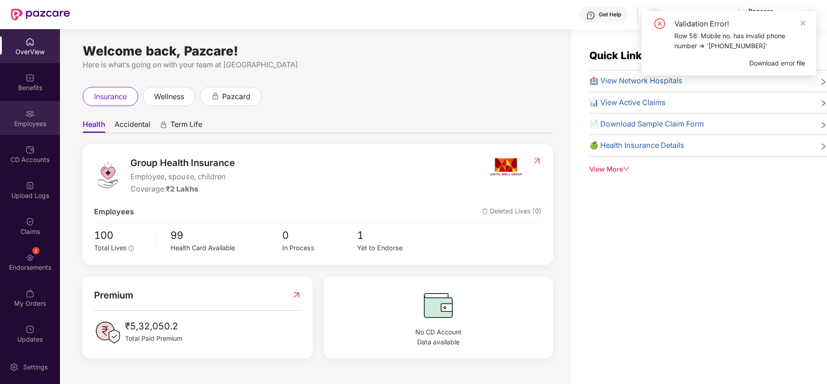
click at [40, 119] on div "Employees" at bounding box center [30, 123] width 60 height 9
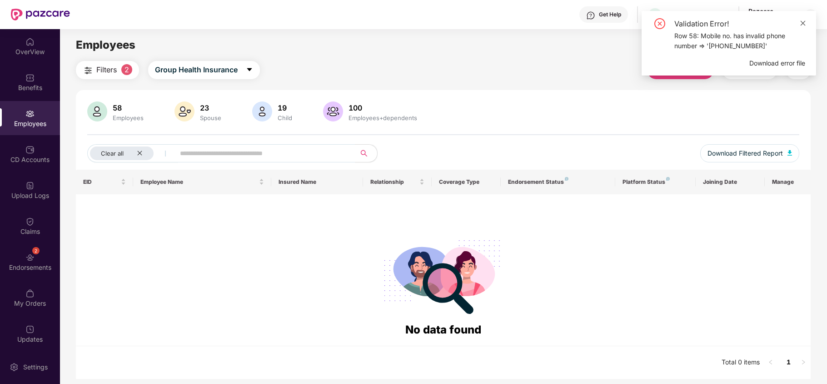
click at [804, 24] on icon "close" at bounding box center [803, 23] width 6 height 6
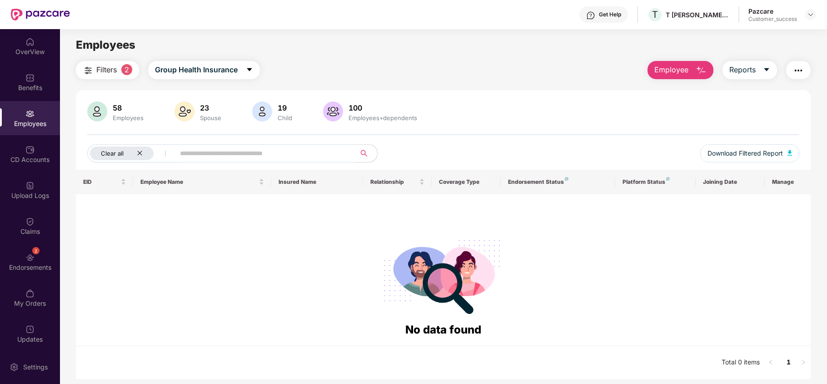
click at [139, 151] on icon "close" at bounding box center [140, 153] width 6 height 6
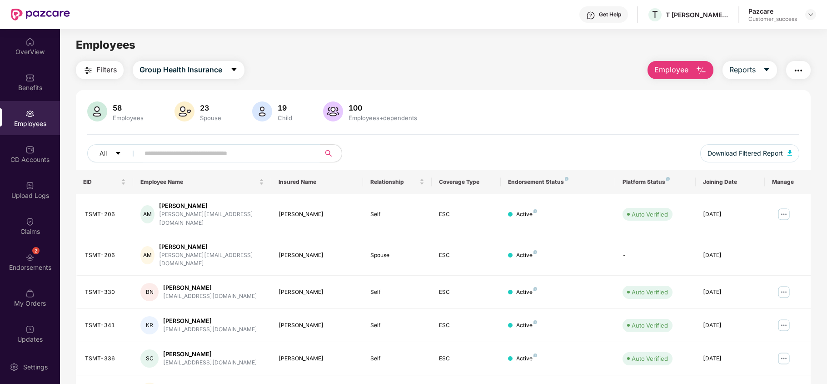
click at [190, 162] on span at bounding box center [227, 153] width 186 height 18
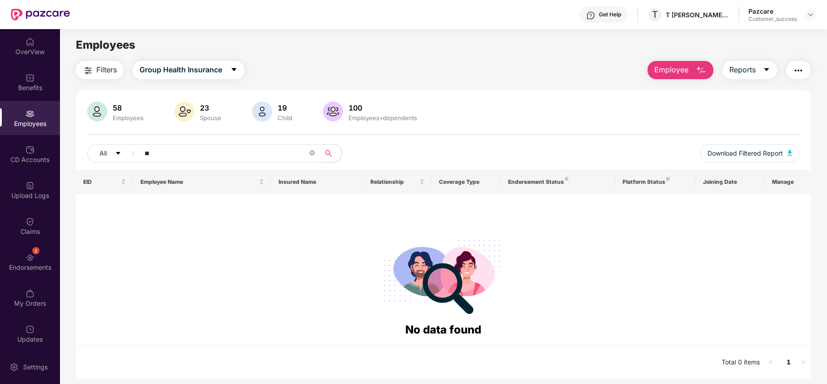
type input "*"
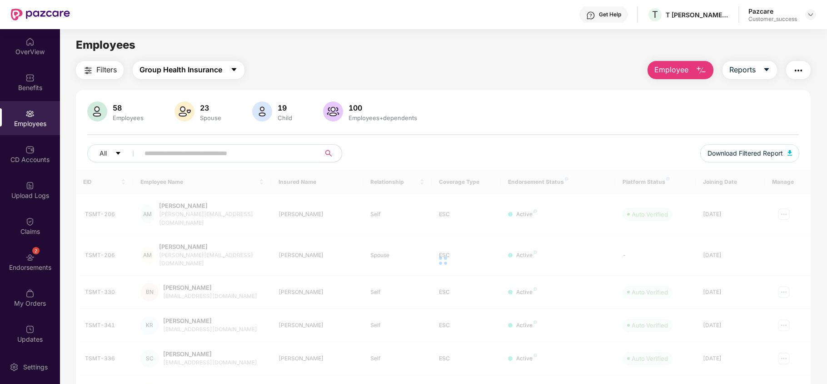
click at [183, 67] on span "Group Health Insurance" at bounding box center [181, 69] width 83 height 11
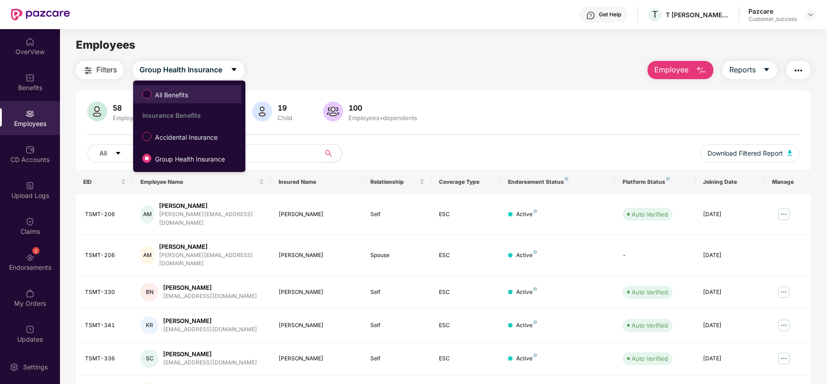
click at [178, 93] on span "All Benefits" at bounding box center [171, 95] width 40 height 10
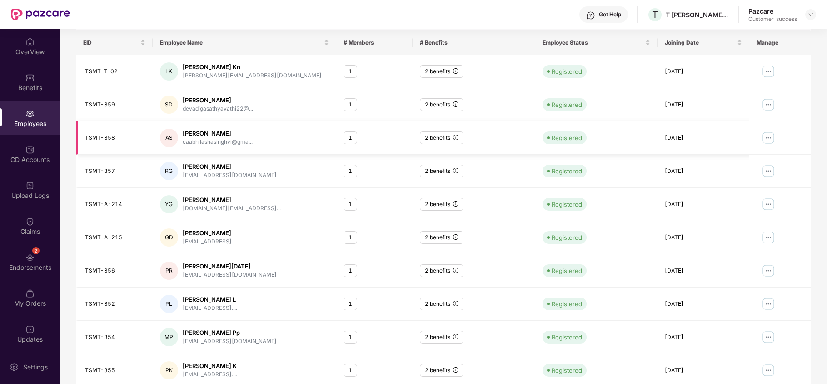
scroll to position [0, 0]
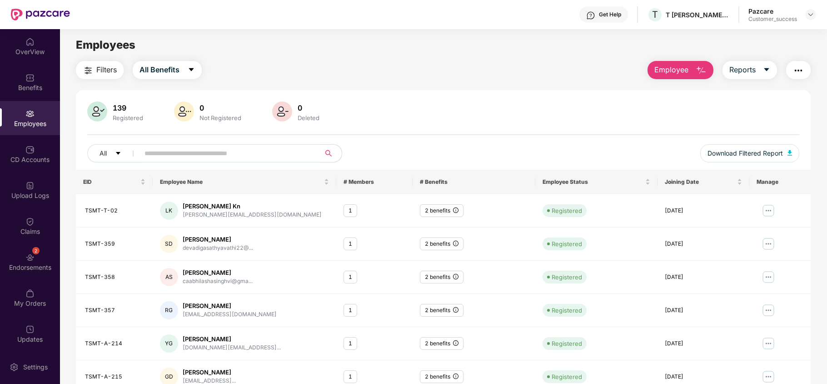
click at [209, 153] on input "text" at bounding box center [226, 153] width 163 height 14
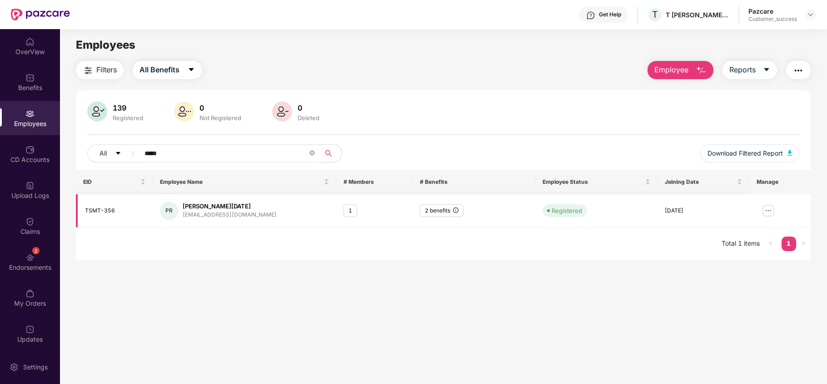
type input "*****"
click at [769, 210] on img at bounding box center [768, 210] width 15 height 15
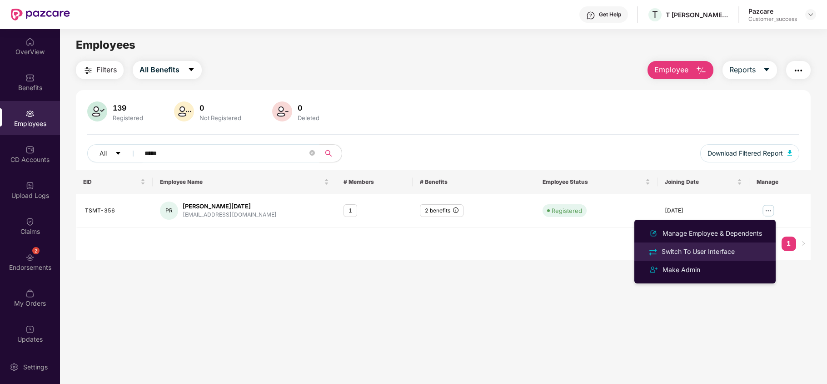
click at [728, 247] on div "Switch To User Interface" at bounding box center [698, 251] width 77 height 10
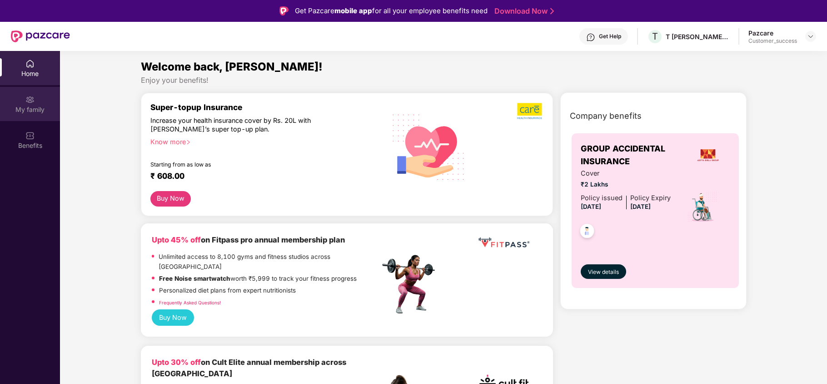
click at [30, 106] on div "My family" at bounding box center [30, 109] width 60 height 9
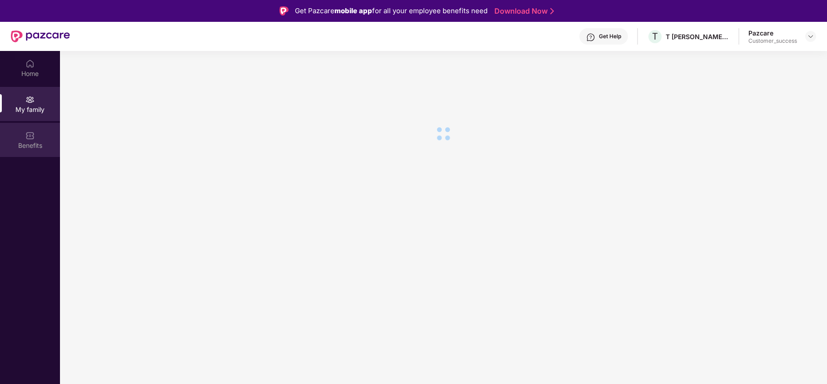
click at [32, 148] on div "Benefits" at bounding box center [30, 145] width 60 height 9
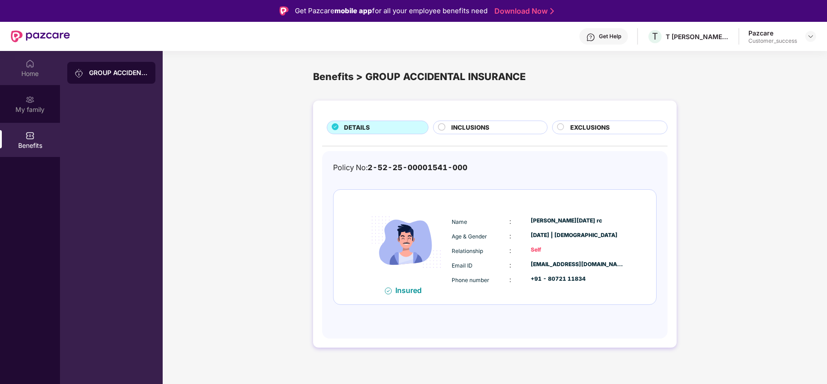
click at [33, 84] on div "Home" at bounding box center [30, 68] width 60 height 34
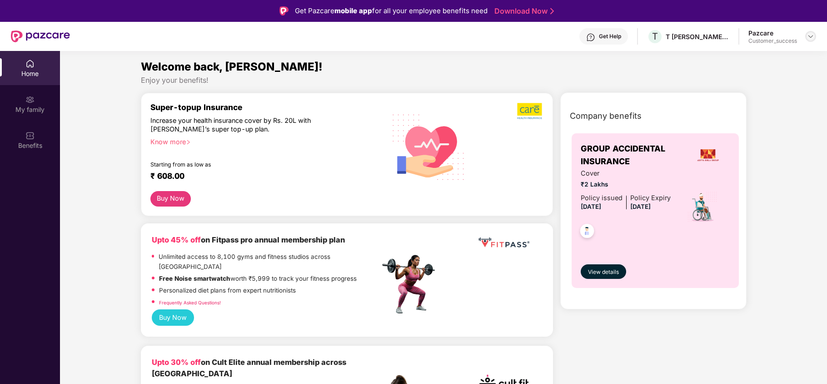
click at [814, 35] on img at bounding box center [810, 36] width 7 height 7
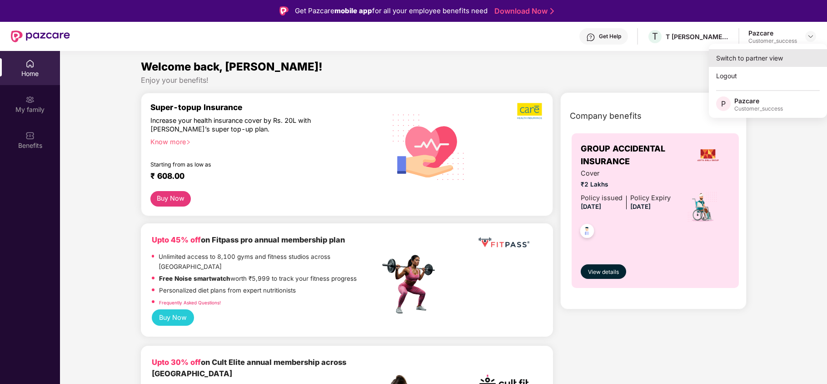
click at [779, 63] on div "Switch to partner view" at bounding box center [768, 58] width 118 height 18
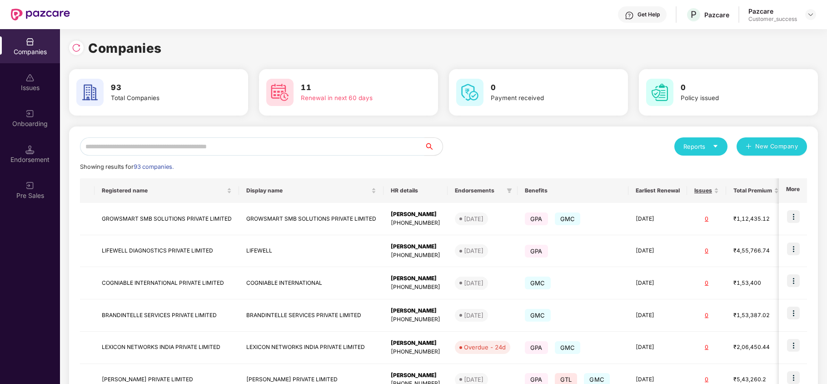
click at [181, 151] on input "text" at bounding box center [252, 146] width 344 height 18
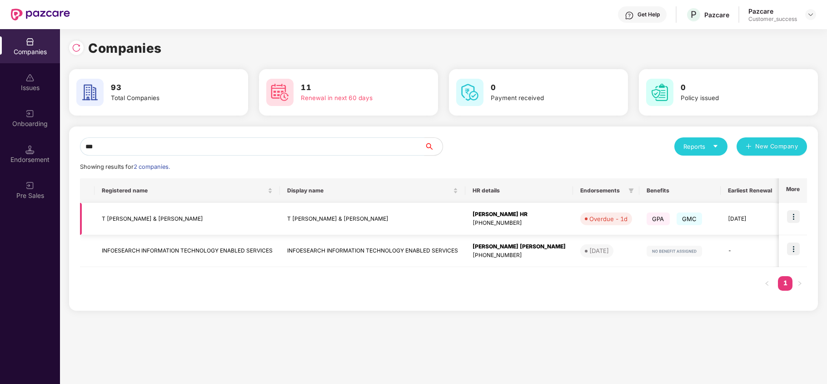
type input "***"
click at [797, 215] on img at bounding box center [793, 216] width 13 height 13
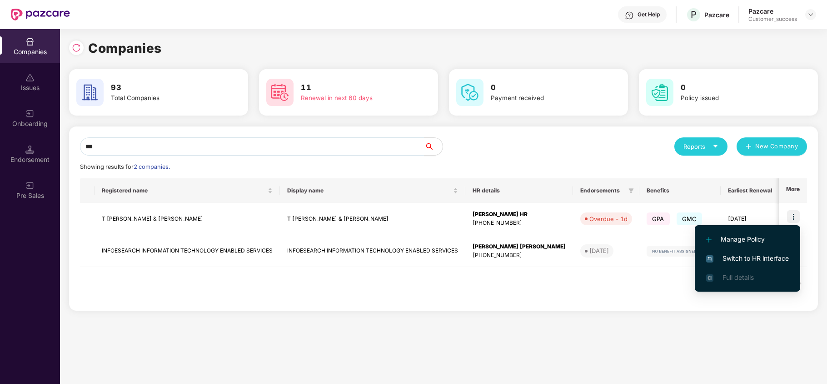
click at [769, 259] on span "Switch to HR interface" at bounding box center [747, 258] width 83 height 10
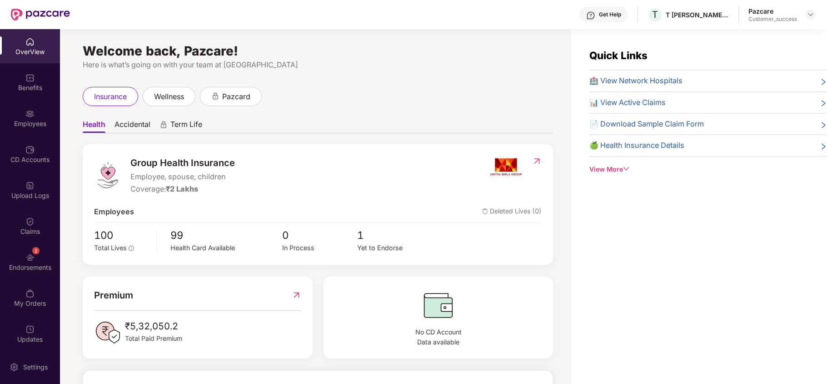
click at [46, 115] on div "Employees" at bounding box center [30, 118] width 60 height 34
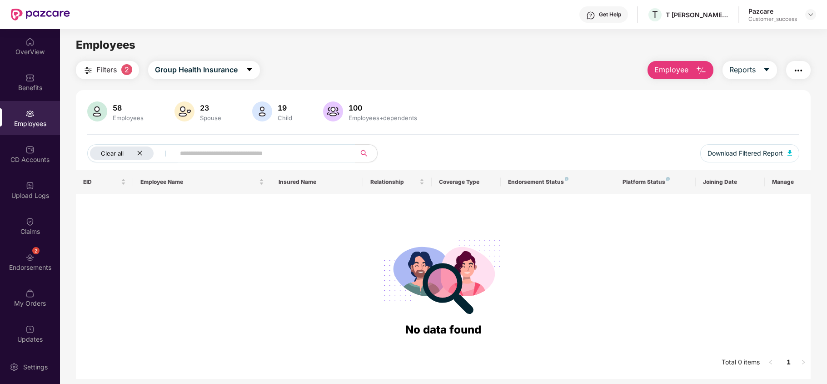
click at [148, 157] on div "Clear all" at bounding box center [122, 153] width 64 height 14
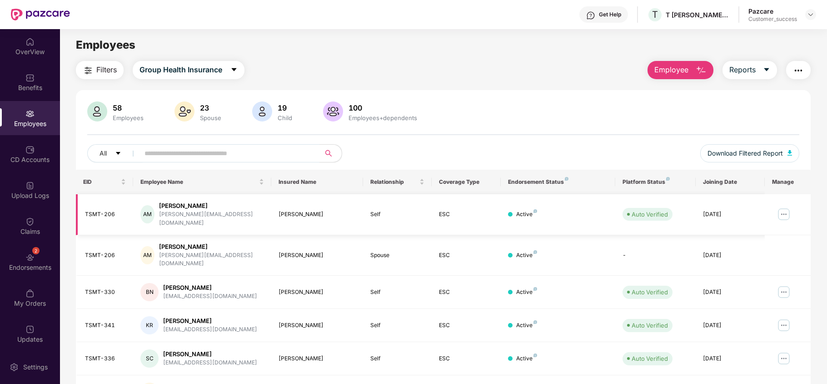
click at [778, 213] on img at bounding box center [784, 214] width 15 height 15
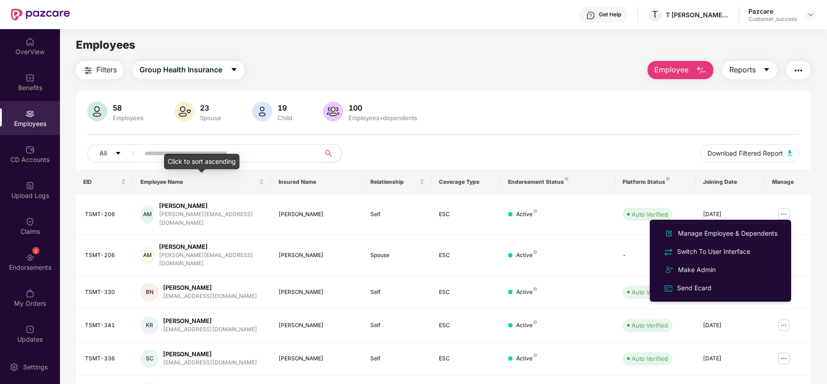
click at [230, 155] on div "Click to sort ascending" at bounding box center [201, 161] width 75 height 15
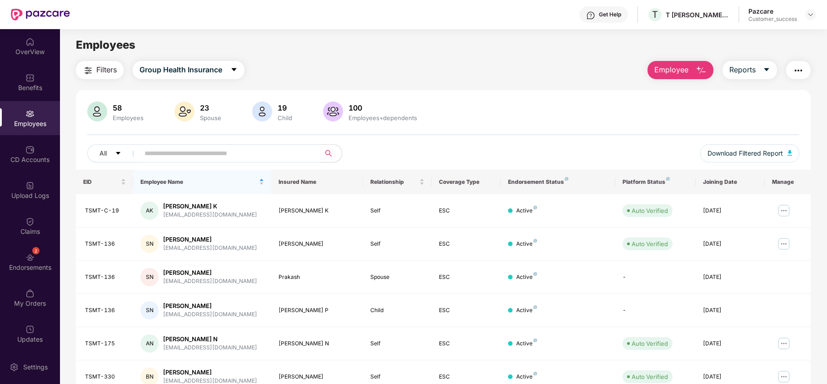
click at [177, 148] on input "text" at bounding box center [226, 153] width 163 height 14
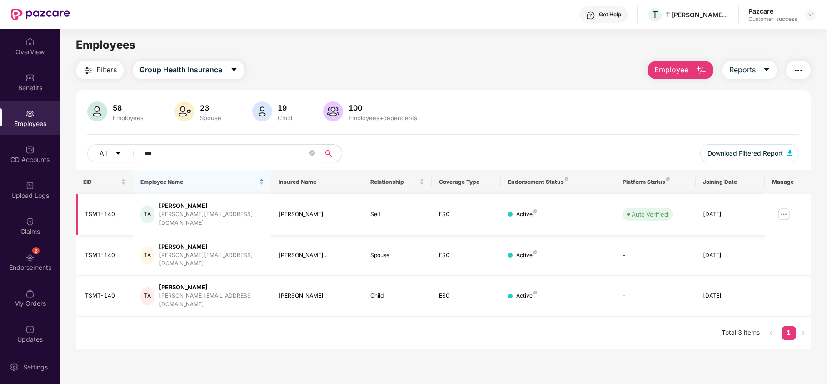
type input "***"
click at [780, 211] on img at bounding box center [784, 214] width 15 height 15
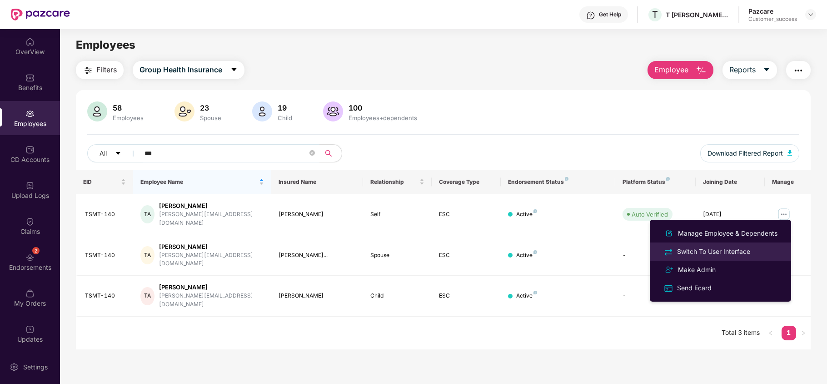
click at [755, 250] on div "Switch To User Interface" at bounding box center [721, 251] width 118 height 10
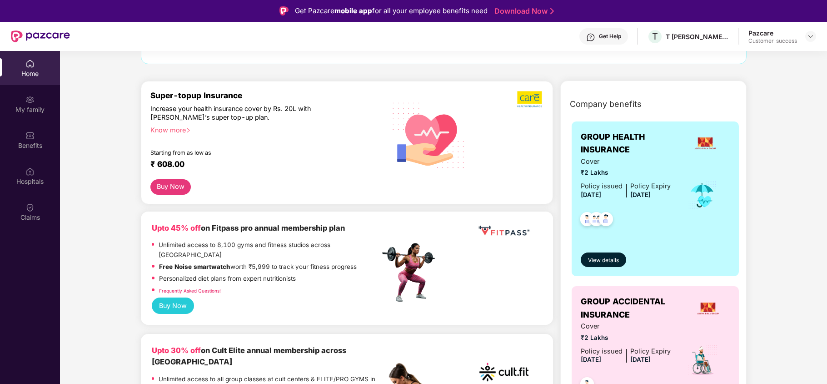
scroll to position [85, 0]
drag, startPoint x: 582, startPoint y: 135, endPoint x: 639, endPoint y: 143, distance: 57.8
click at [639, 143] on span "GROUP HEALTH INSURANCE" at bounding box center [631, 143] width 101 height 26
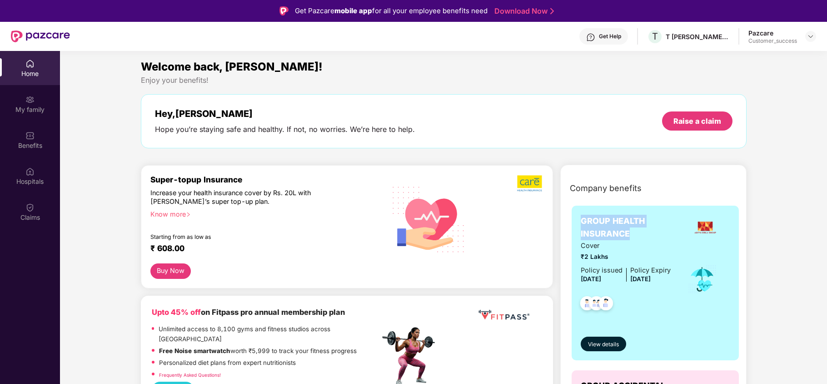
scroll to position [43, 0]
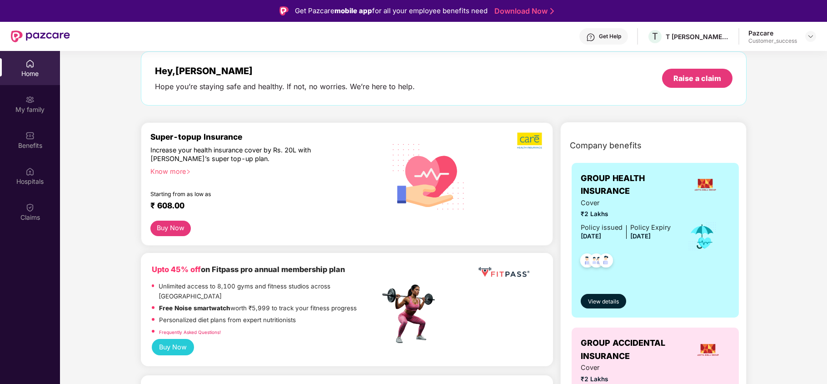
click at [165, 171] on div "Know more" at bounding box center [262, 170] width 224 height 6
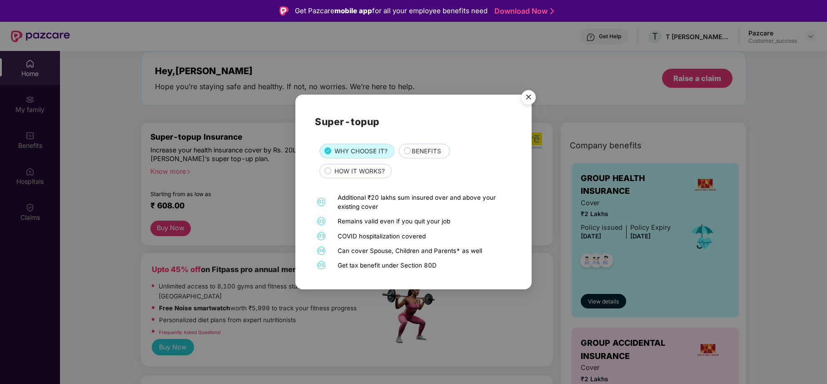
click at [374, 173] on span "HOW IT WORKS?" at bounding box center [359, 171] width 50 height 10
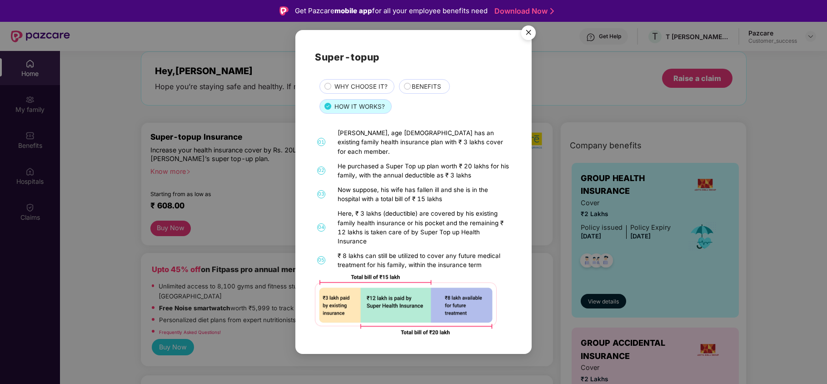
click at [526, 38] on img "Close" at bounding box center [528, 33] width 25 height 25
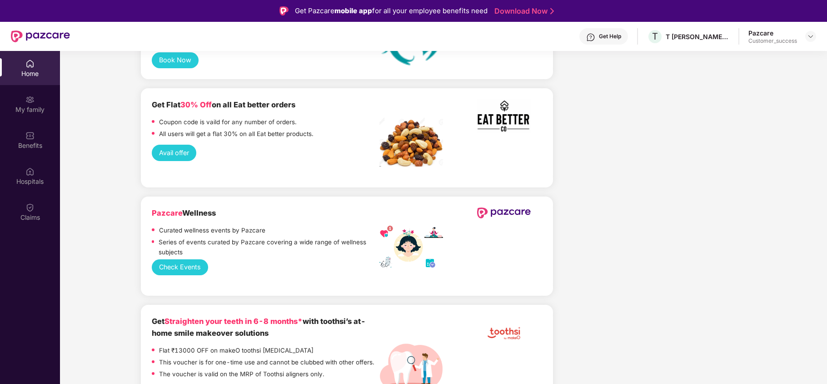
scroll to position [1984, 0]
click at [187, 259] on button "Check Events" at bounding box center [180, 267] width 57 height 16
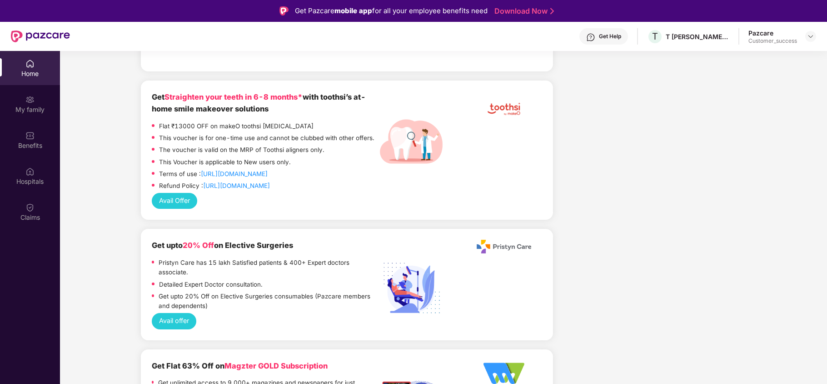
scroll to position [51, 0]
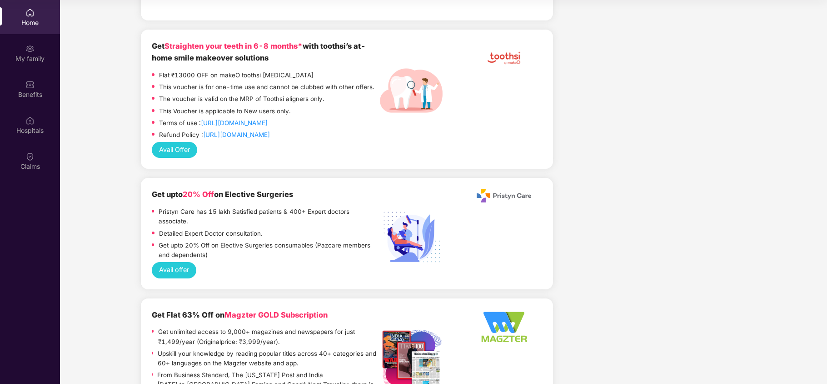
click at [175, 262] on button "Avail offer" at bounding box center [174, 270] width 45 height 16
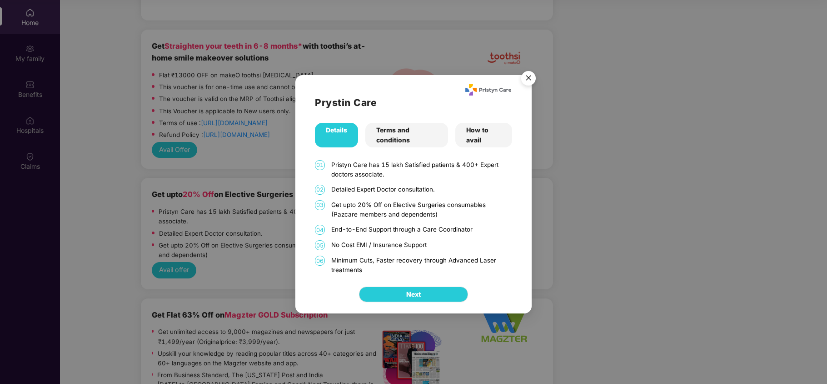
click at [402, 139] on div "Terms and conditions" at bounding box center [406, 135] width 83 height 25
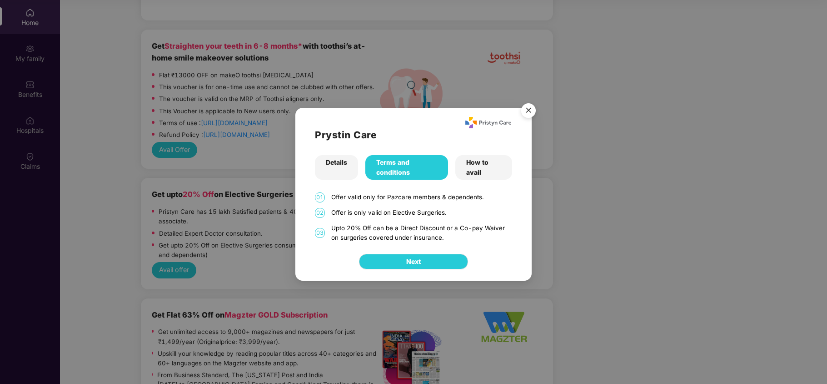
click at [478, 171] on div "How to avail" at bounding box center [483, 167] width 56 height 25
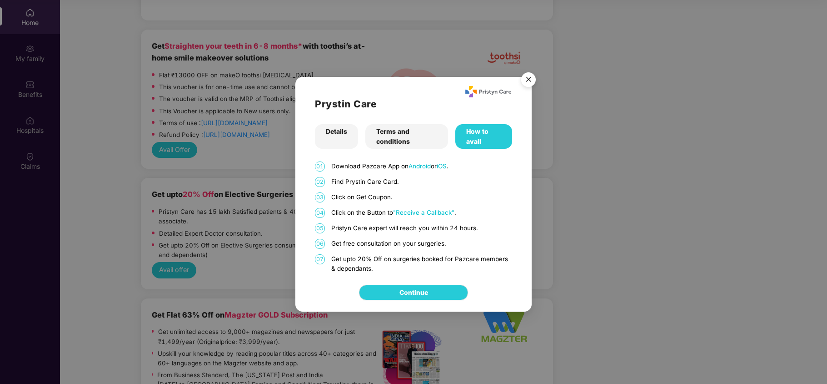
scroll to position [0, 0]
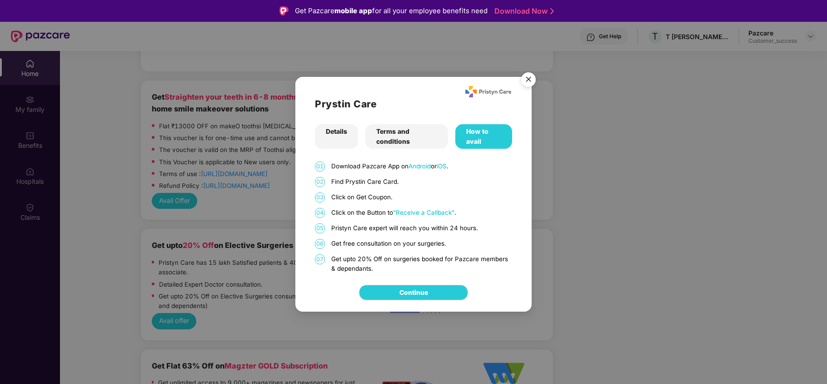
click at [525, 82] on img "Close" at bounding box center [528, 80] width 25 height 25
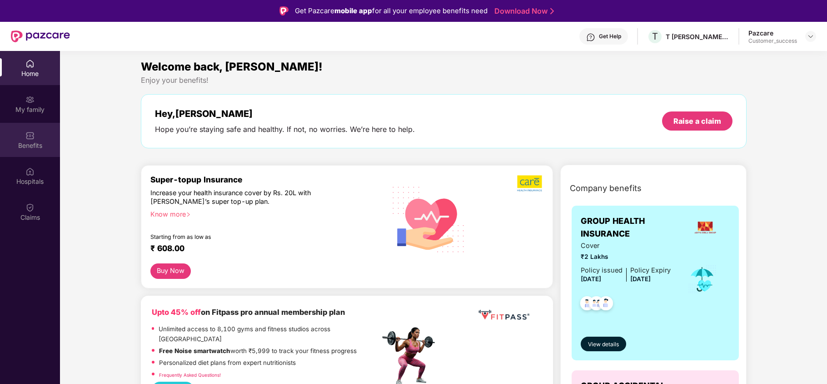
click at [32, 151] on div "Benefits" at bounding box center [30, 140] width 60 height 34
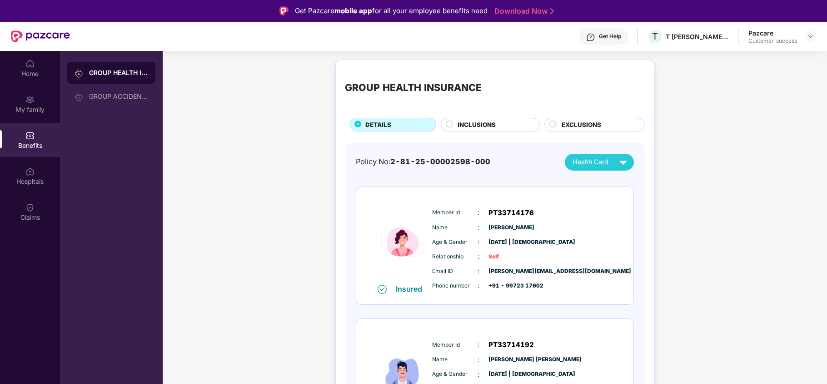
click at [493, 123] on span "INCLUSIONS" at bounding box center [477, 125] width 38 height 10
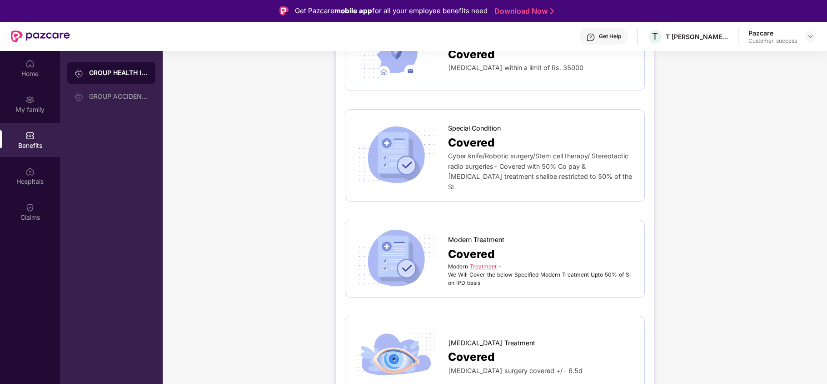
scroll to position [1582, 0]
click at [483, 262] on link "Treatment" at bounding box center [483, 265] width 27 height 7
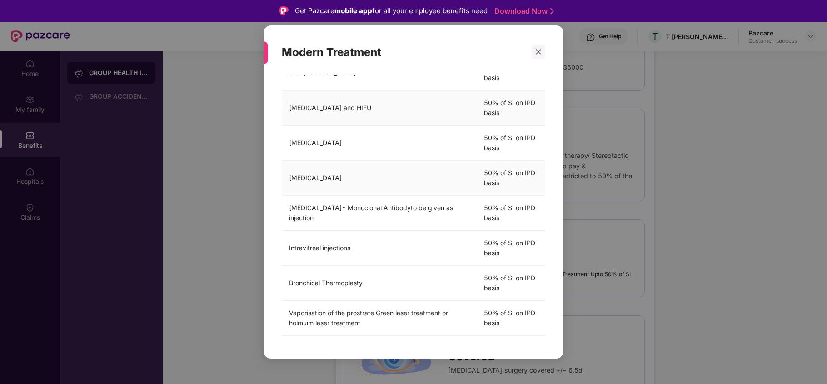
scroll to position [0, 0]
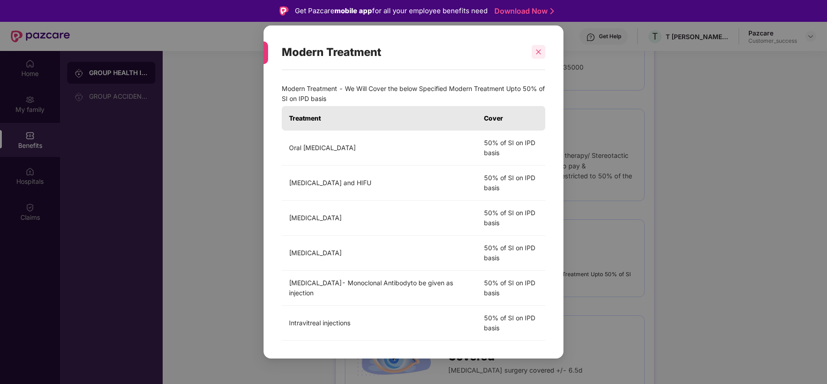
click at [537, 57] on div at bounding box center [539, 52] width 14 height 14
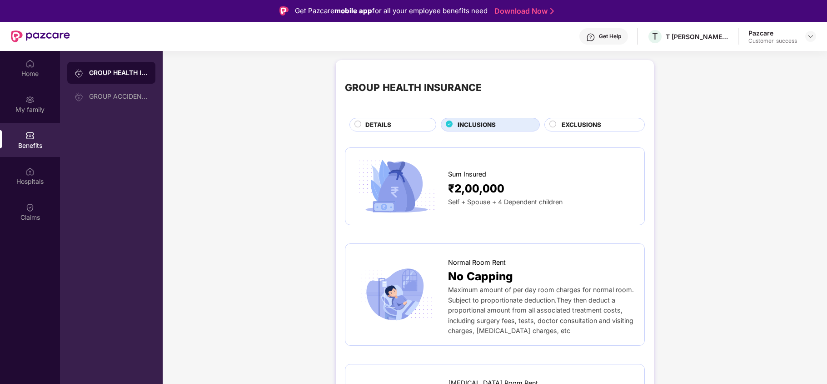
click at [577, 125] on span "EXCLUSIONS" at bounding box center [582, 125] width 40 height 10
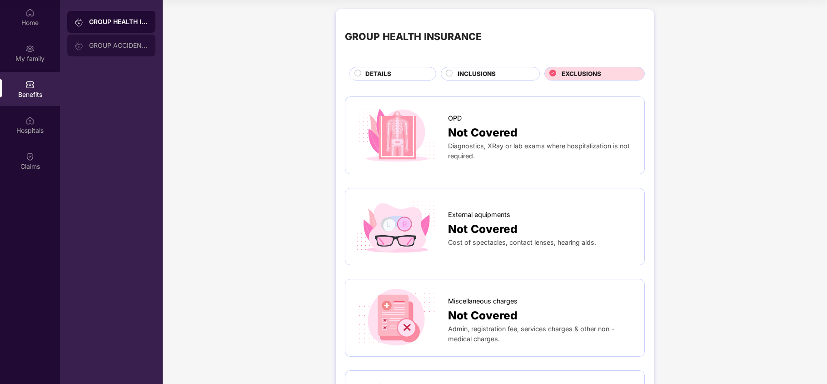
click at [109, 48] on div "GROUP ACCIDENTAL INSURANCE" at bounding box center [118, 45] width 59 height 7
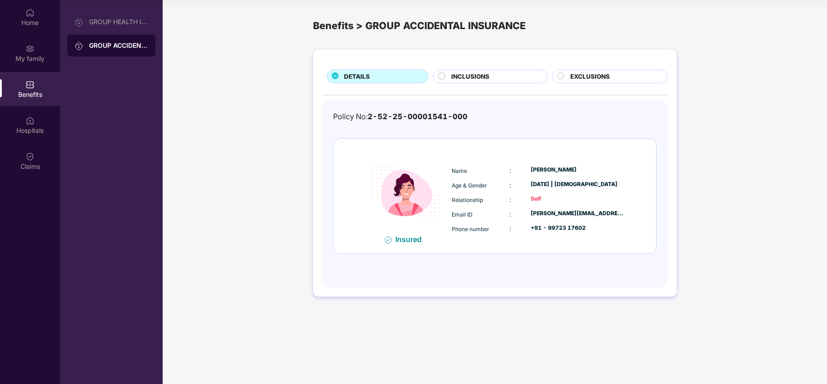
click at [460, 82] on div "INCLUSIONS" at bounding box center [494, 77] width 95 height 11
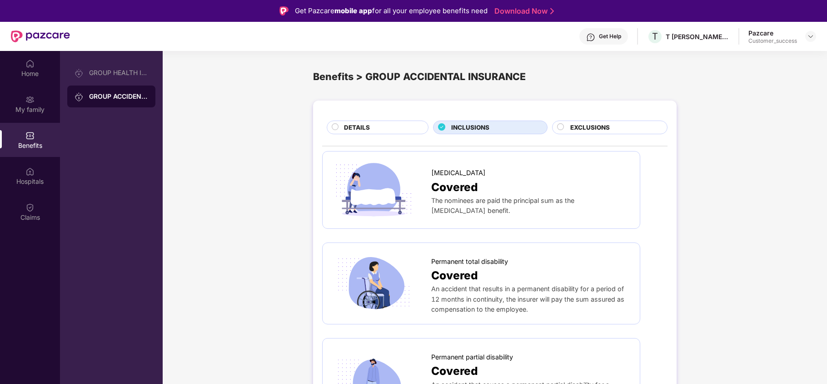
click at [573, 123] on span "EXCLUSIONS" at bounding box center [590, 128] width 40 height 10
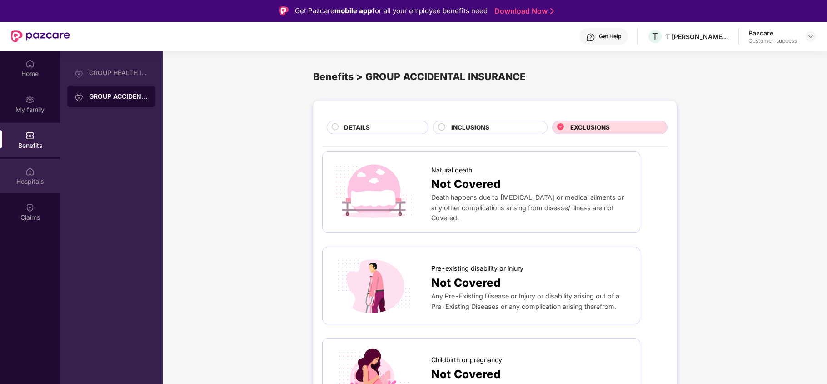
click at [53, 173] on div "Hospitals" at bounding box center [30, 176] width 60 height 34
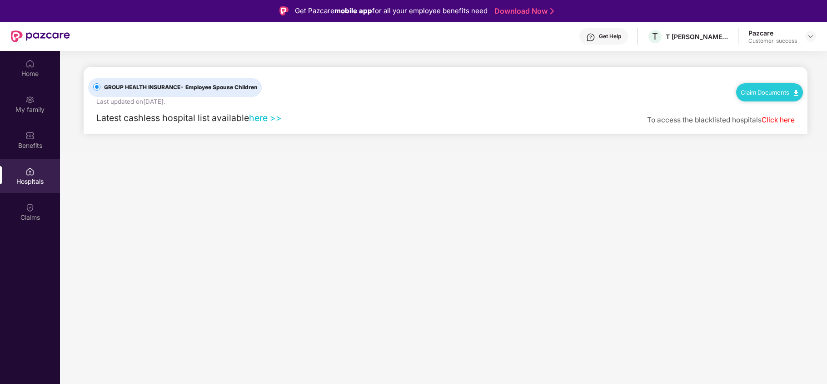
click at [262, 117] on link "here >>" at bounding box center [265, 117] width 33 height 11
click at [769, 90] on link "Claim Documents" at bounding box center [770, 92] width 58 height 7
click at [673, 95] on div "GROUP HEALTH INSURANCE - Employee Spouse Children Last updated on [DATE] . Clai…" at bounding box center [445, 87] width 715 height 40
click at [608, 40] on div "Get Help" at bounding box center [603, 36] width 49 height 16
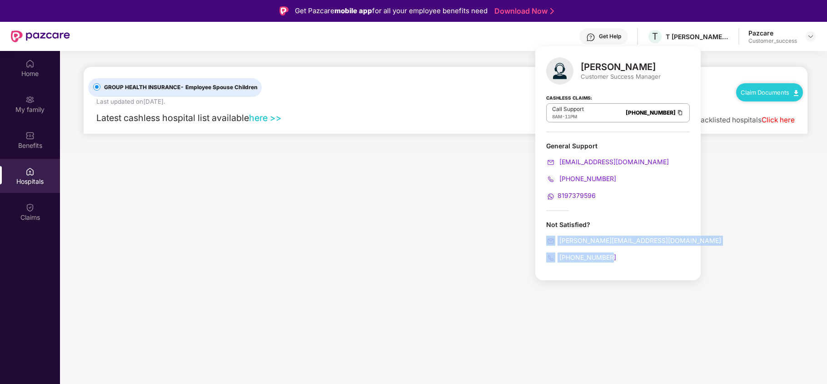
drag, startPoint x: 614, startPoint y: 261, endPoint x: 546, endPoint y: 231, distance: 74.7
click at [546, 231] on div "Not Satisfied? [PERSON_NAME][EMAIL_ADDRESS][DOMAIN_NAME] [PHONE_NUMBER]" at bounding box center [618, 241] width 144 height 42
click at [544, 210] on div "[PERSON_NAME] Customer Success Manager Cashless Claims: Call Support 8AM - 11PM…" at bounding box center [617, 163] width 165 height 234
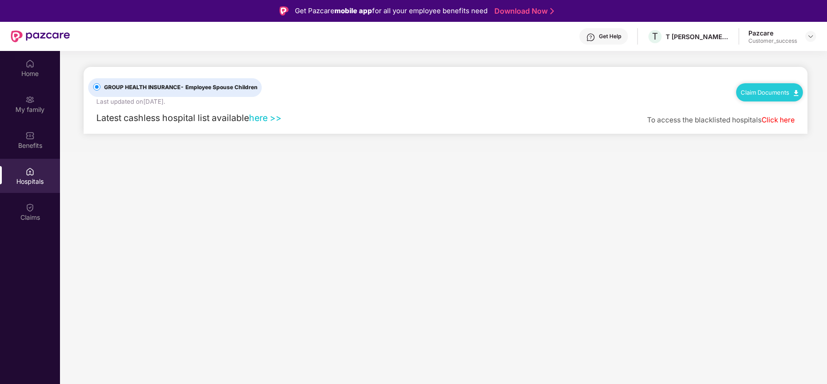
click at [445, 155] on main "GROUP HEALTH INSURANCE - Employee Spouse Children Last updated on [DATE] . Clai…" at bounding box center [443, 243] width 767 height 384
click at [43, 213] on div "Claims" at bounding box center [30, 217] width 60 height 9
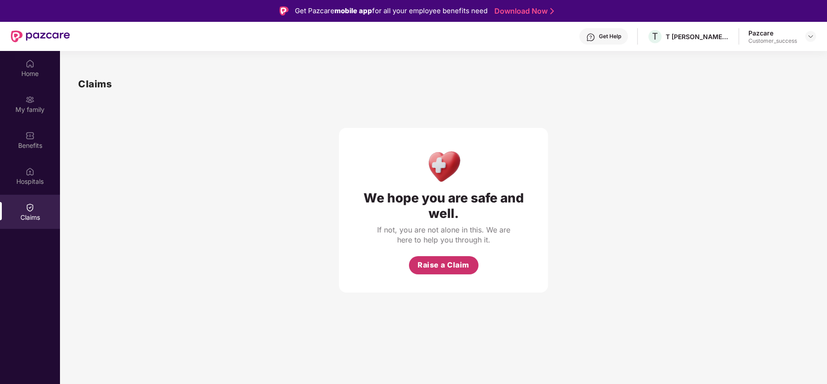
click at [436, 265] on span "Raise a Claim" at bounding box center [444, 264] width 52 height 11
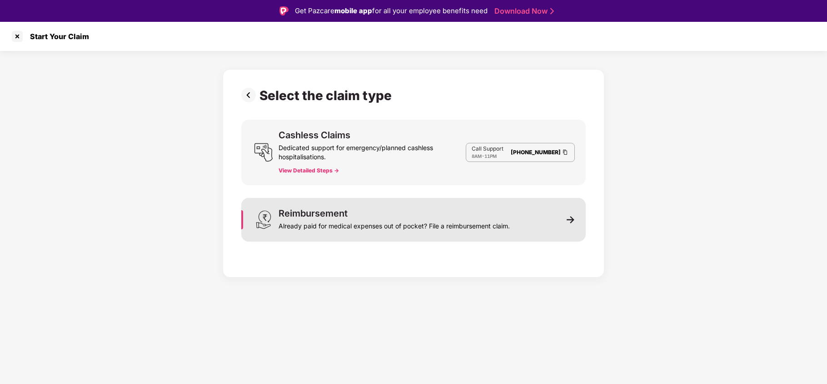
click at [500, 223] on div "Already paid for medical expenses out of pocket? File a reimbursement claim." at bounding box center [394, 224] width 231 height 13
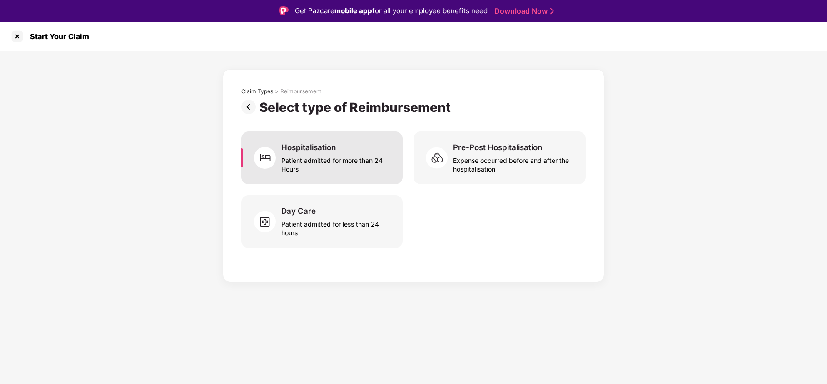
click at [355, 170] on div "Patient admitted for more than 24 Hours" at bounding box center [336, 162] width 110 height 21
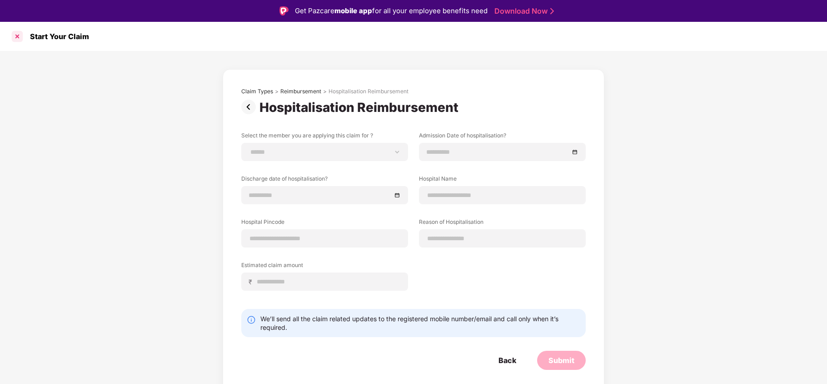
click at [19, 42] on div at bounding box center [17, 36] width 15 height 15
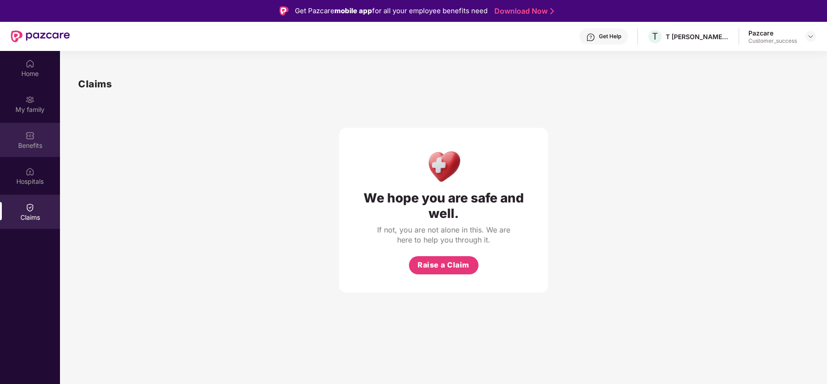
click at [35, 141] on div "Benefits" at bounding box center [30, 145] width 60 height 9
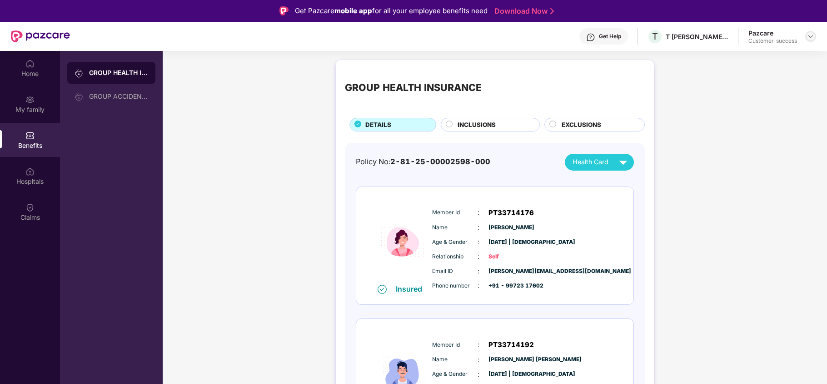
click at [812, 38] on img at bounding box center [810, 36] width 7 height 7
click at [773, 55] on div "Switch to partner view" at bounding box center [768, 58] width 118 height 18
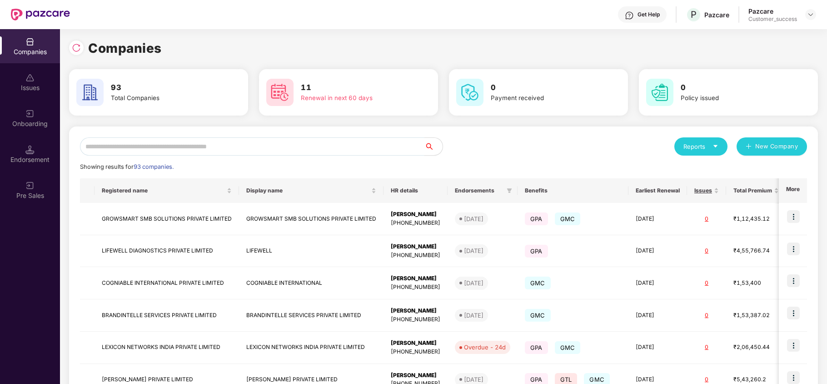
click at [320, 140] on input "text" at bounding box center [252, 146] width 344 height 18
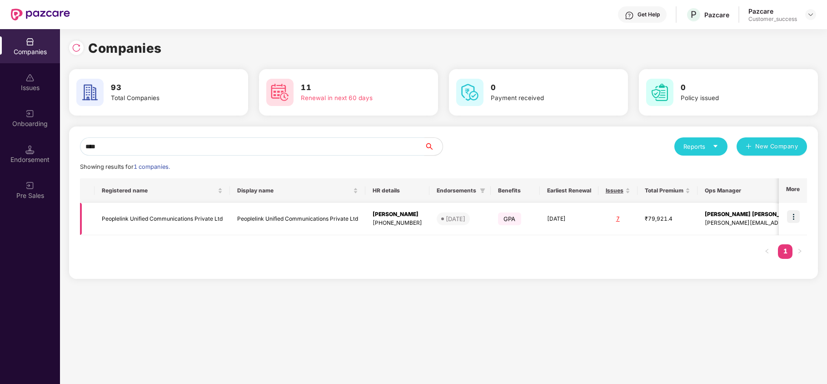
type input "****"
click at [796, 216] on img at bounding box center [793, 216] width 13 height 13
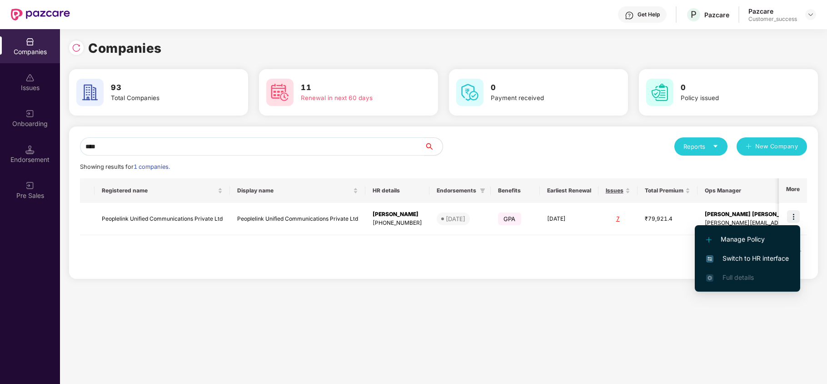
click at [756, 258] on span "Switch to HR interface" at bounding box center [747, 258] width 83 height 10
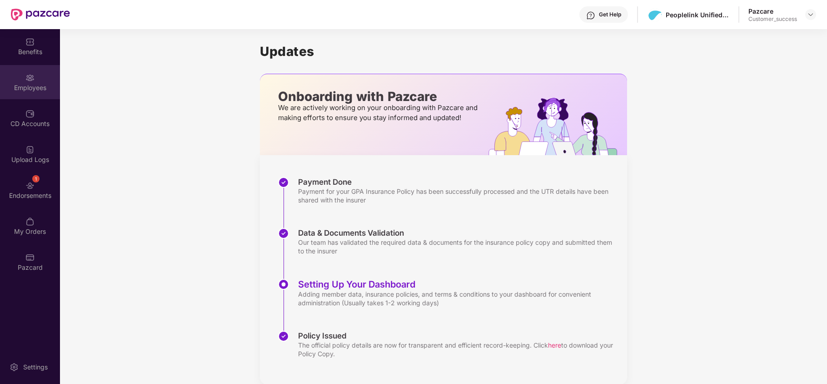
click at [34, 94] on div "Employees" at bounding box center [30, 82] width 60 height 34
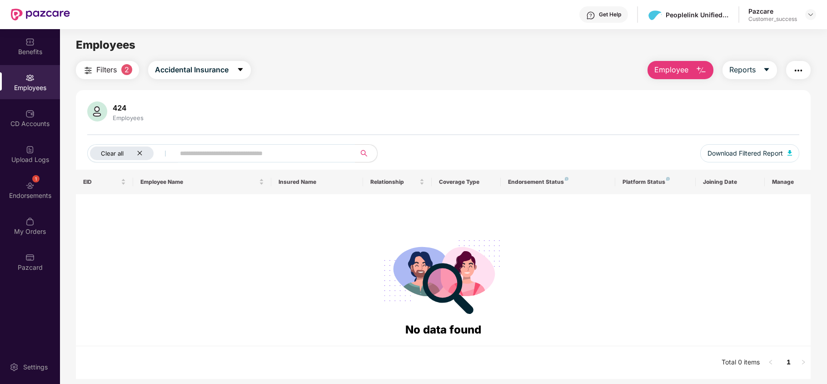
click at [135, 148] on div "Clear all" at bounding box center [122, 153] width 64 height 14
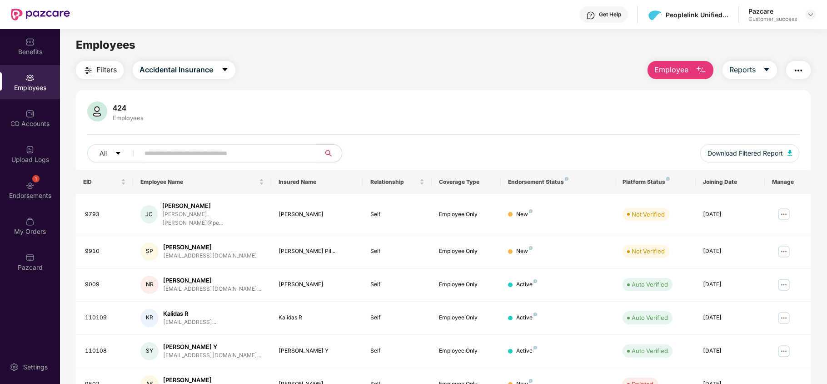
drag, startPoint x: 813, startPoint y: 15, endPoint x: 804, endPoint y: 22, distance: 11.6
click at [812, 15] on img at bounding box center [810, 14] width 7 height 7
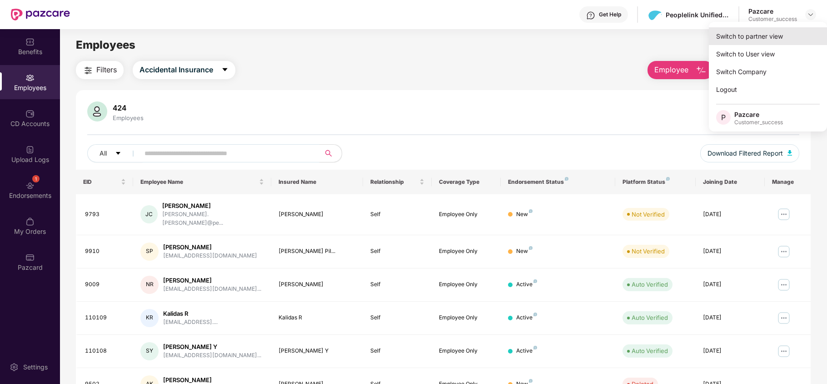
click at [794, 31] on div "Switch to partner view" at bounding box center [768, 36] width 118 height 18
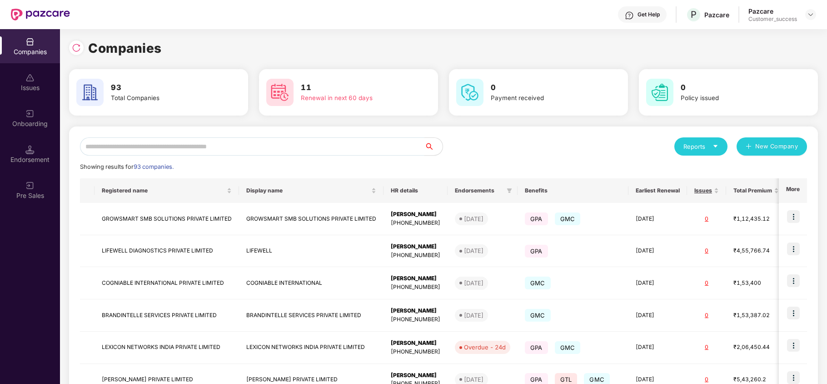
click at [282, 144] on input "text" at bounding box center [252, 146] width 344 height 18
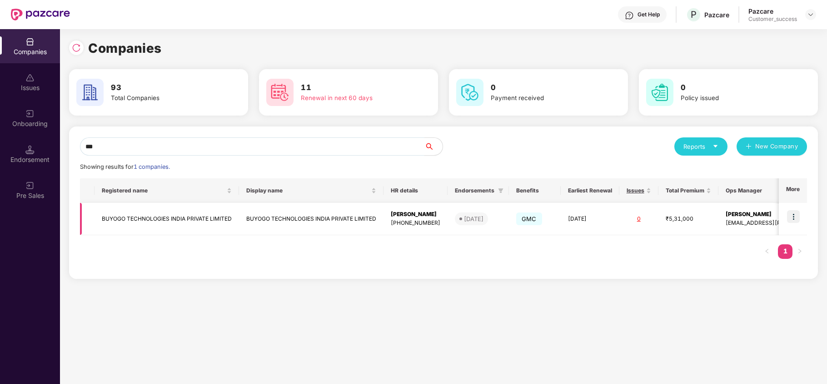
type input "***"
click at [196, 223] on td "BUYOGO TECHNOLOGIES INDIA PRIVATE LIMITED" at bounding box center [167, 219] width 145 height 32
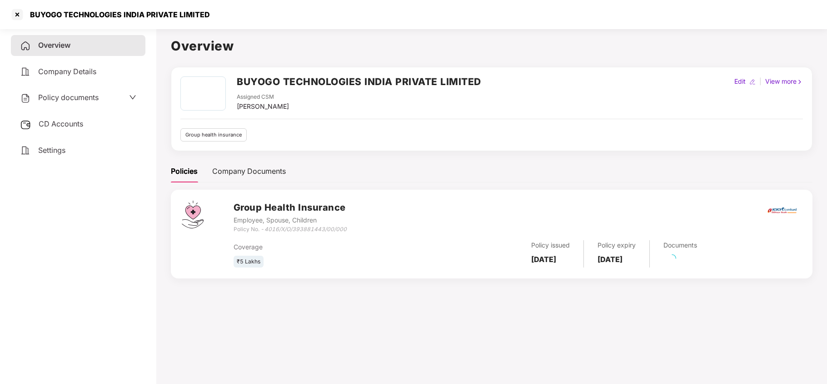
click at [101, 104] on div "Policy documents" at bounding box center [78, 97] width 135 height 21
click at [64, 90] on div "Policy documents" at bounding box center [78, 97] width 135 height 21
click at [64, 98] on span "Policy documents" at bounding box center [68, 97] width 60 height 9
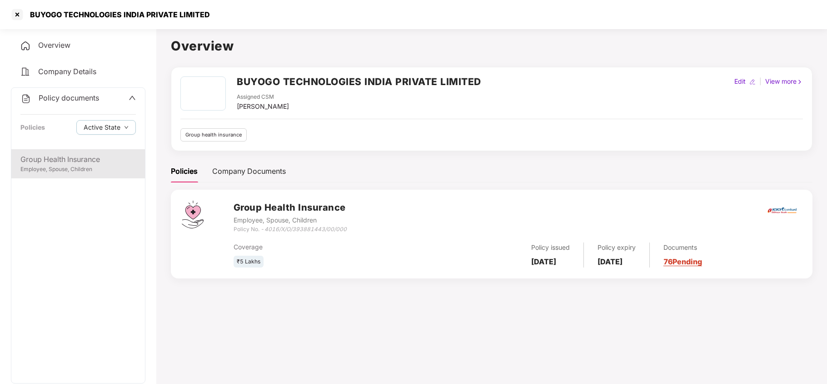
click at [59, 151] on div "Group Health Insurance Employee, Spouse, Children" at bounding box center [78, 163] width 134 height 29
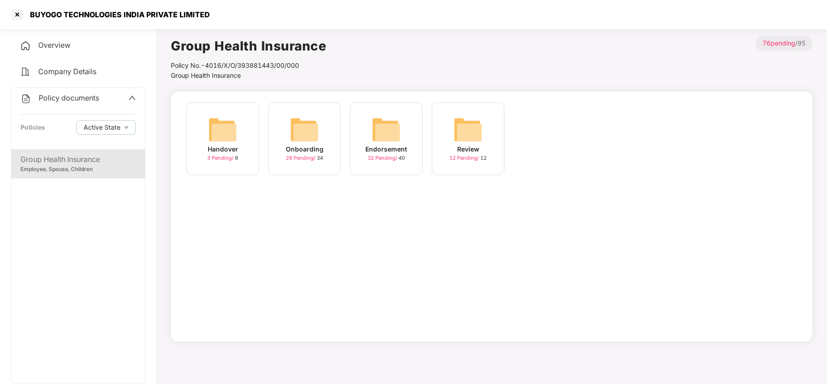
click at [378, 108] on div "Endorsement 32 Pending / 40" at bounding box center [386, 138] width 73 height 73
click at [454, 124] on img at bounding box center [468, 129] width 29 height 29
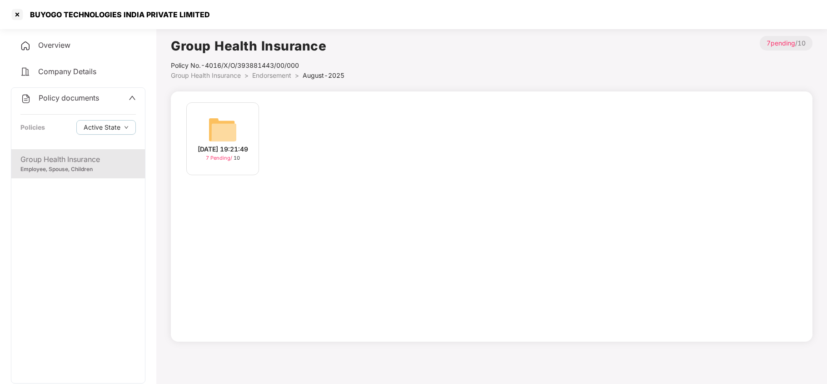
click at [222, 127] on img at bounding box center [222, 129] width 29 height 29
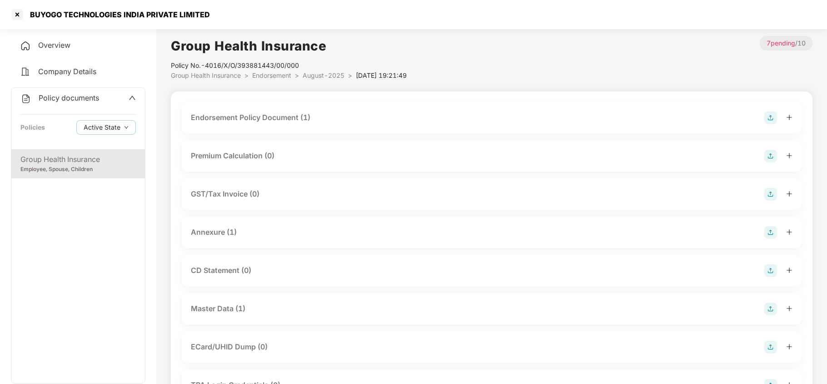
click at [253, 306] on div "Master Data (1)" at bounding box center [492, 308] width 602 height 13
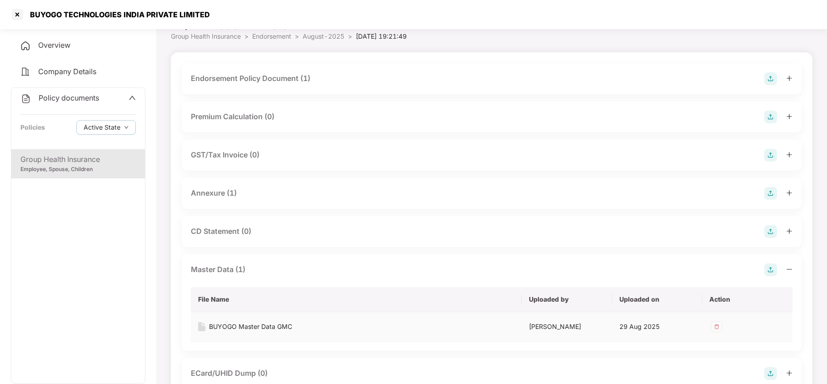
scroll to position [60, 0]
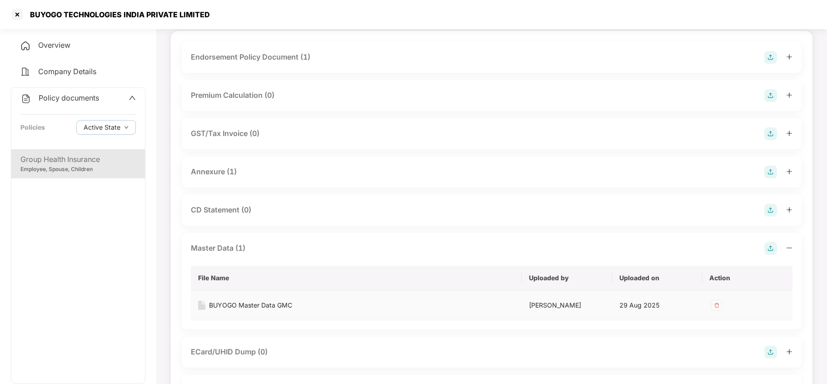
click at [279, 306] on div "BUYOGO Master Data GMC" at bounding box center [250, 305] width 83 height 10
click at [15, 18] on div at bounding box center [17, 14] width 15 height 15
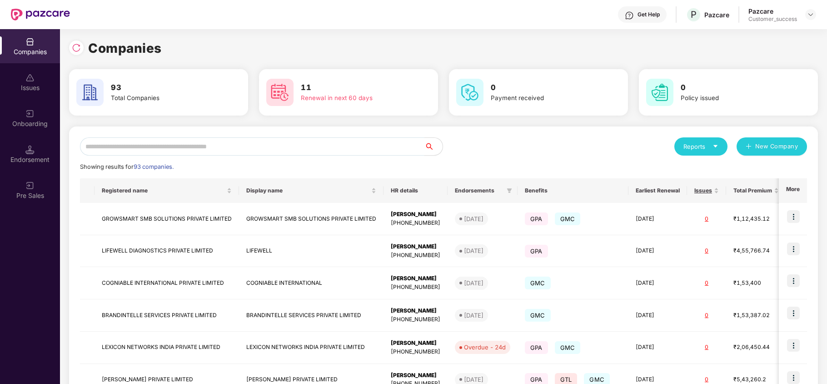
click at [219, 142] on input "text" at bounding box center [252, 146] width 344 height 18
click at [37, 123] on div "Onboarding" at bounding box center [30, 123] width 60 height 9
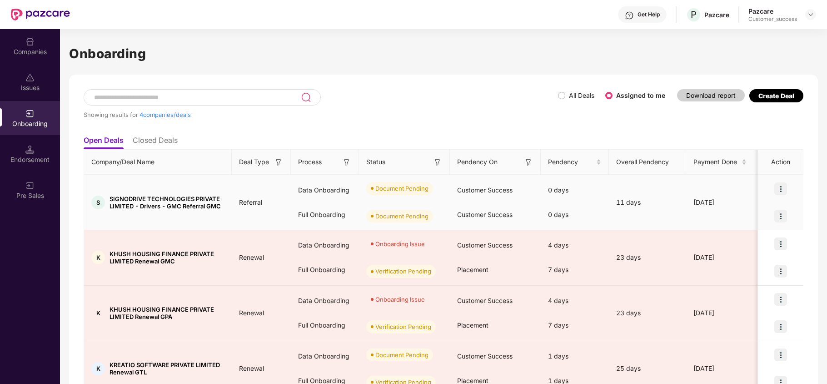
click at [782, 188] on img at bounding box center [780, 188] width 13 height 13
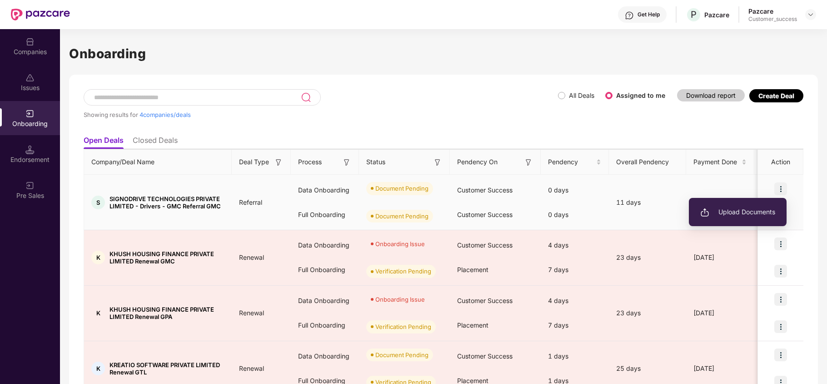
click at [746, 216] on span "Upload Documents" at bounding box center [737, 212] width 75 height 10
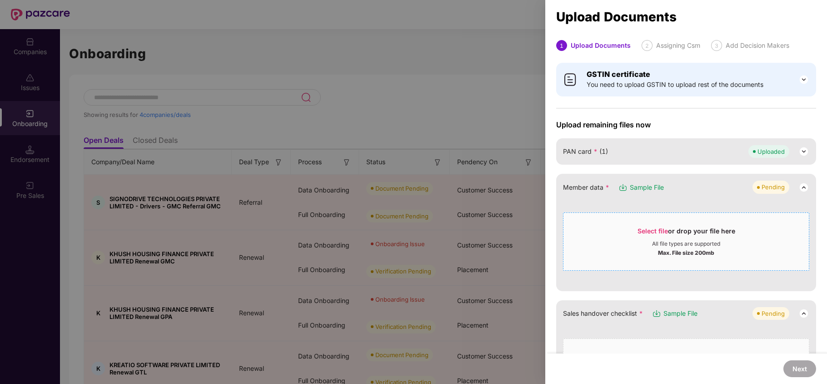
click at [631, 224] on span "Select file or drop your file here All file types are supported Max. File size …" at bounding box center [686, 242] width 245 height 44
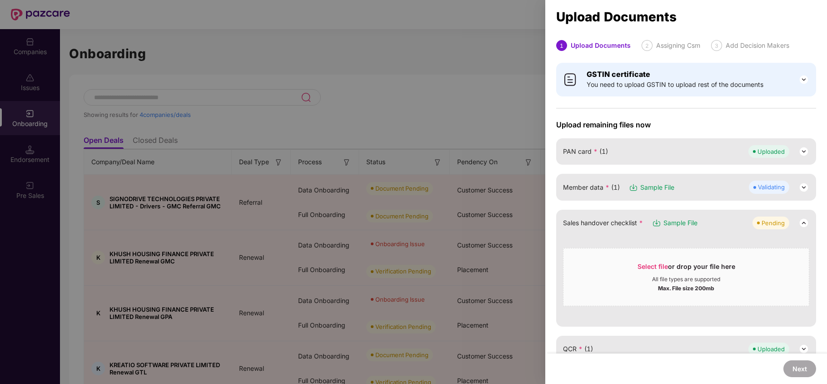
click at [802, 186] on img at bounding box center [804, 187] width 11 height 11
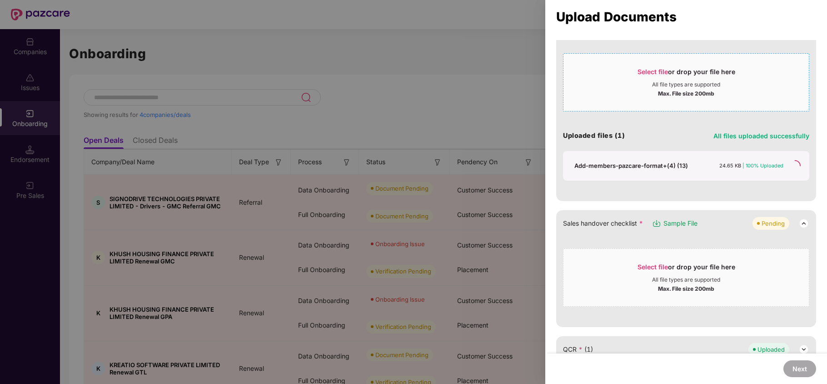
scroll to position [182, 0]
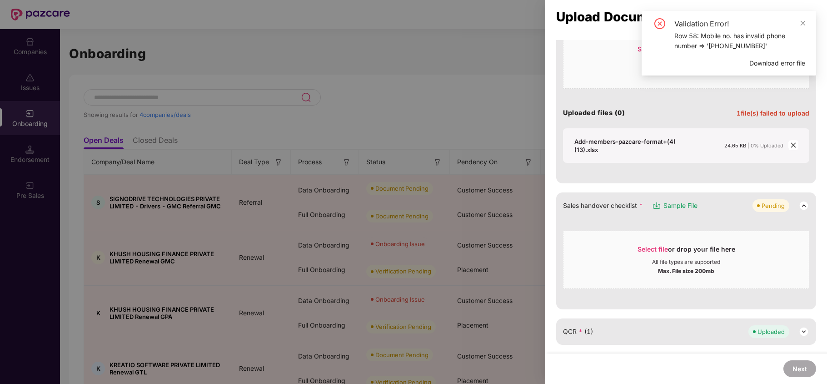
click at [772, 62] on span "Download error file" at bounding box center [777, 63] width 56 height 10
